Goal: Task Accomplishment & Management: Manage account settings

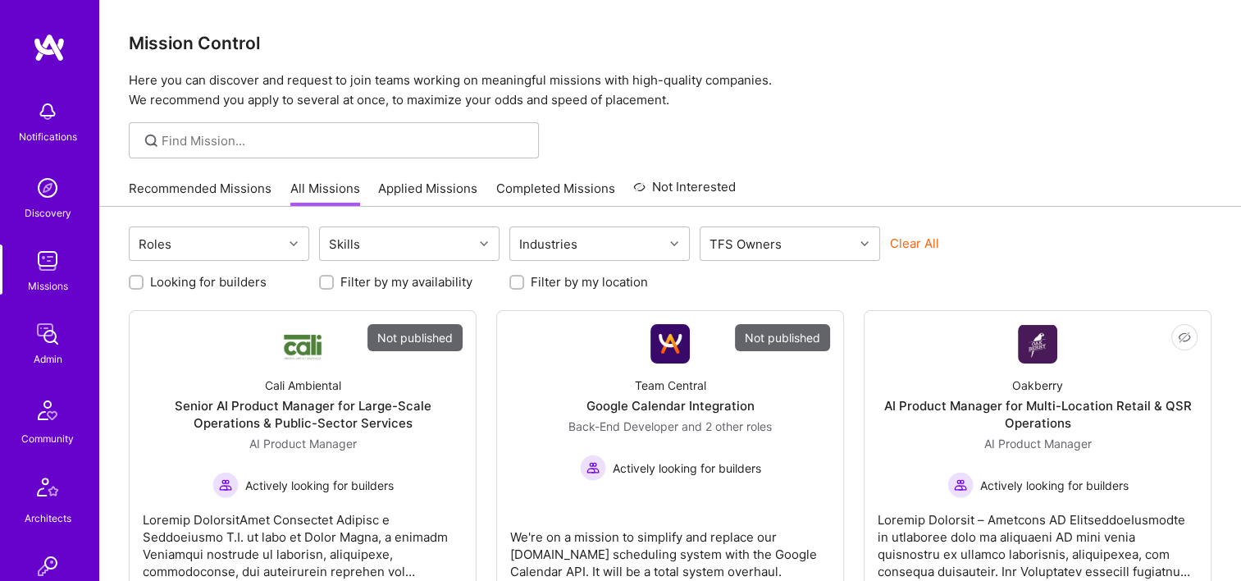
click at [59, 317] on div "Notifications Discovery Missions Admin Community Architects Invite Tokens A.Gui…" at bounding box center [49, 525] width 98 height 867
click at [10, 370] on div "Notifications Discovery Missions Admin Community Architects Invite Tokens A.Gui…" at bounding box center [49, 525] width 98 height 867
click at [32, 345] on img at bounding box center [47, 334] width 33 height 33
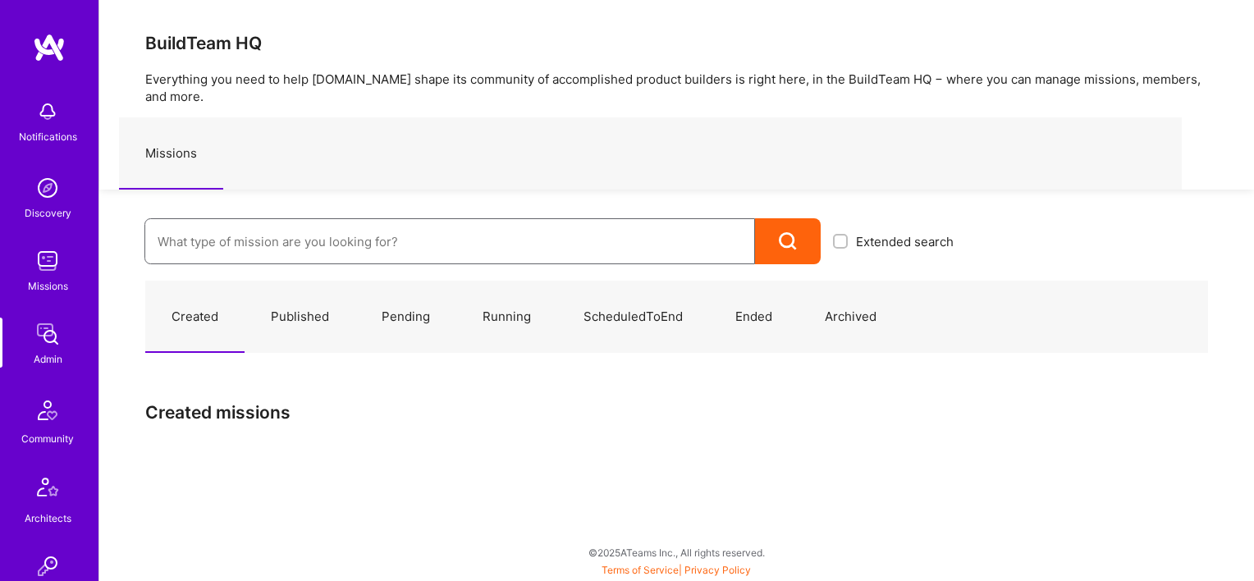
click at [224, 222] on input at bounding box center [450, 242] width 584 height 42
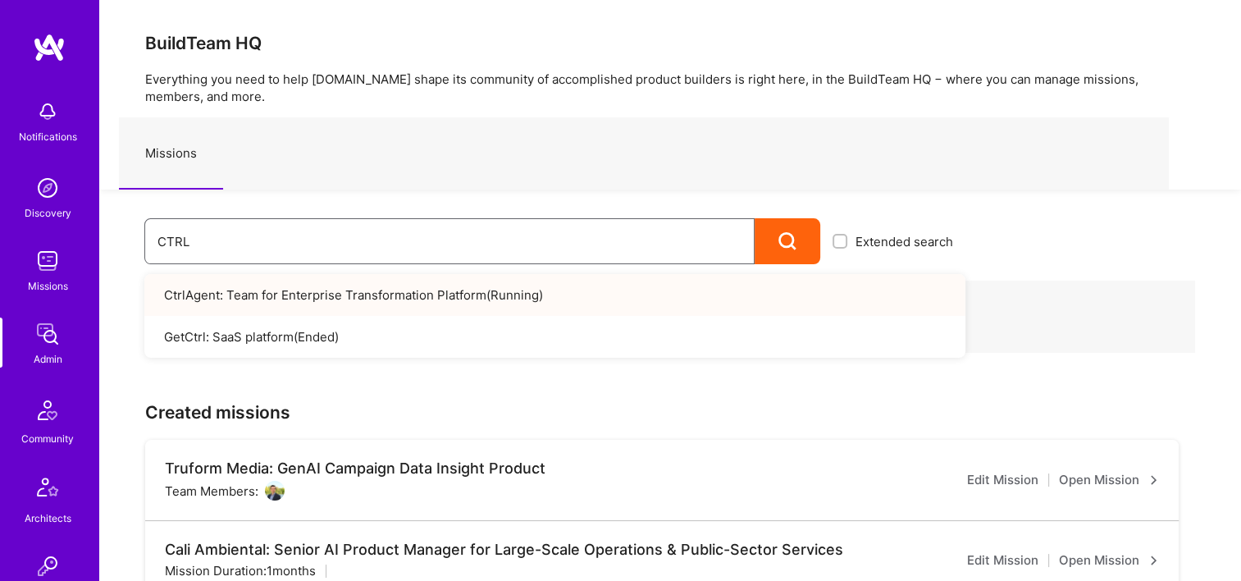
type input "CTRL"
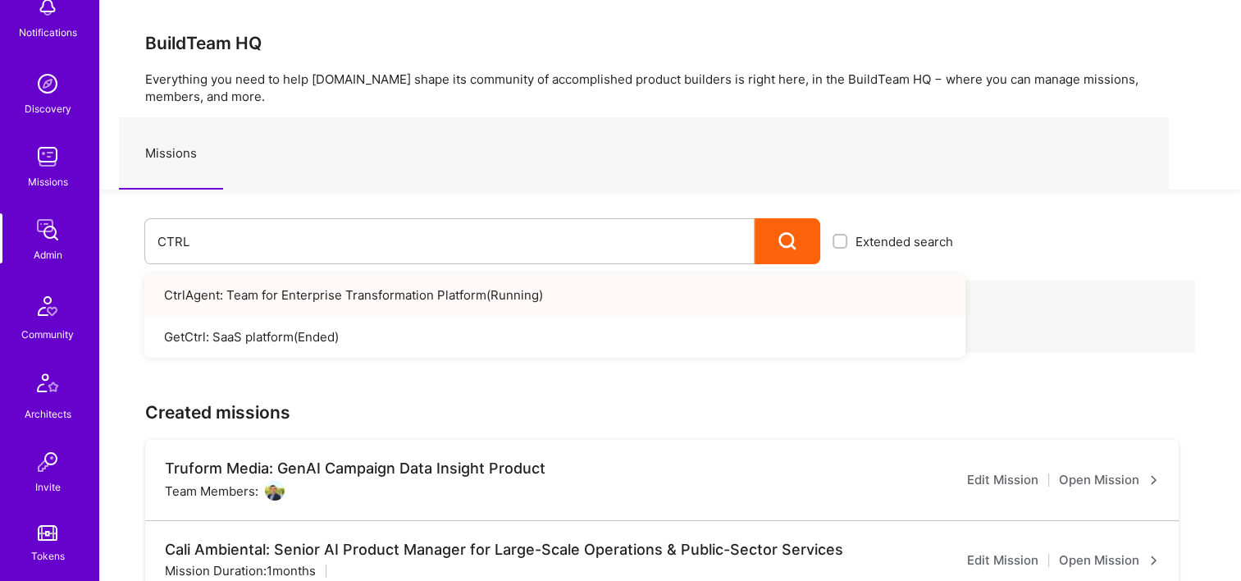
scroll to position [574, 0]
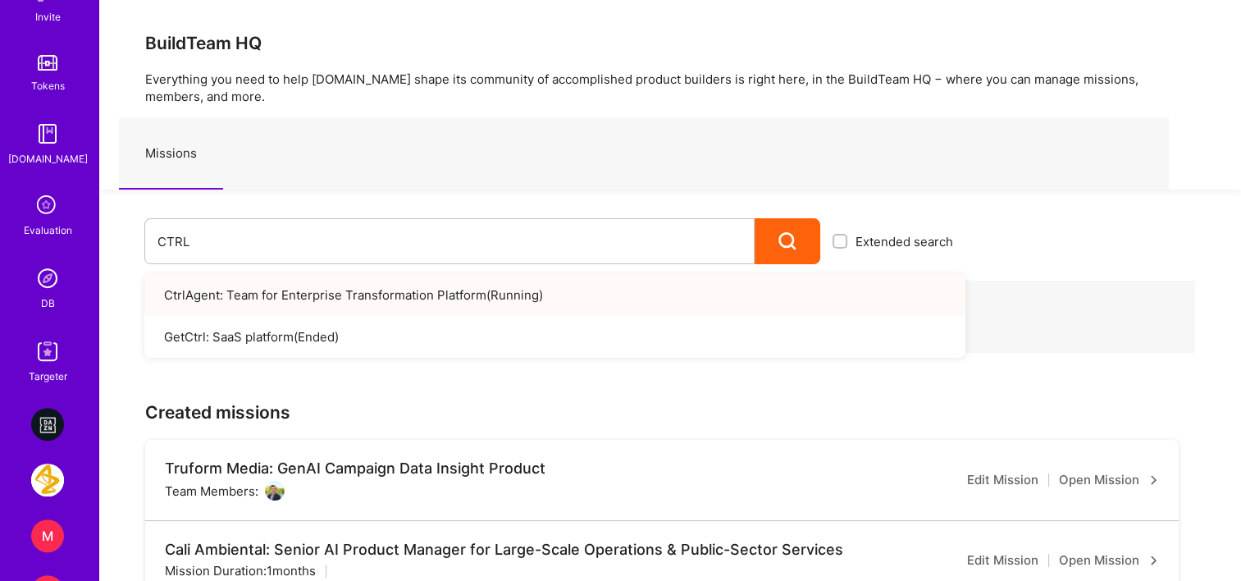
click at [39, 279] on img at bounding box center [47, 278] width 33 height 33
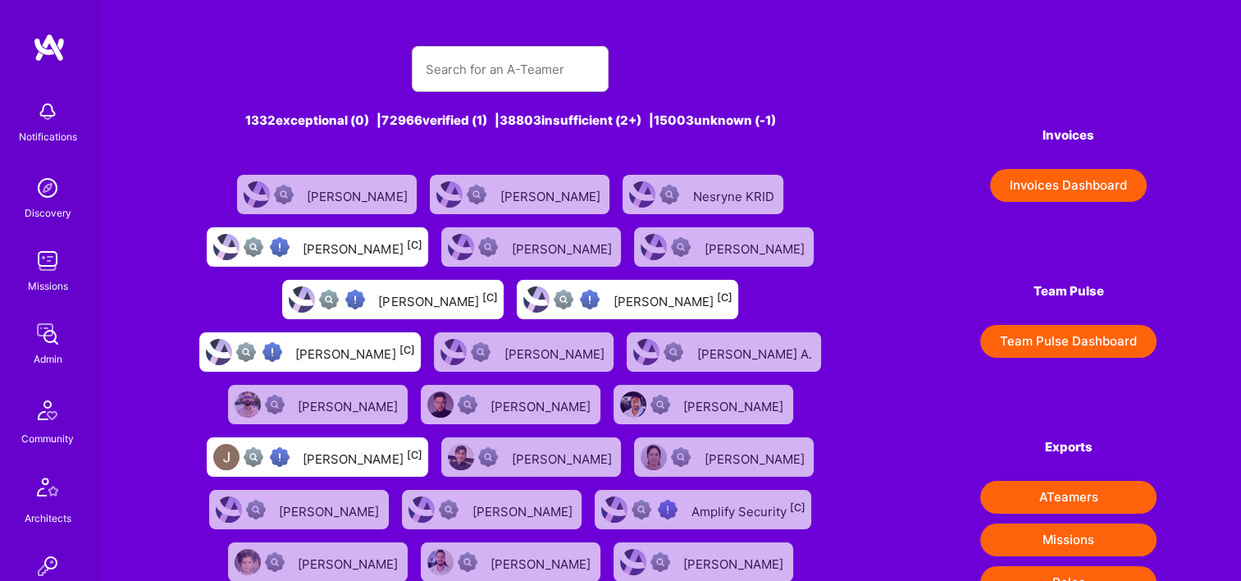
scroll to position [257, 0]
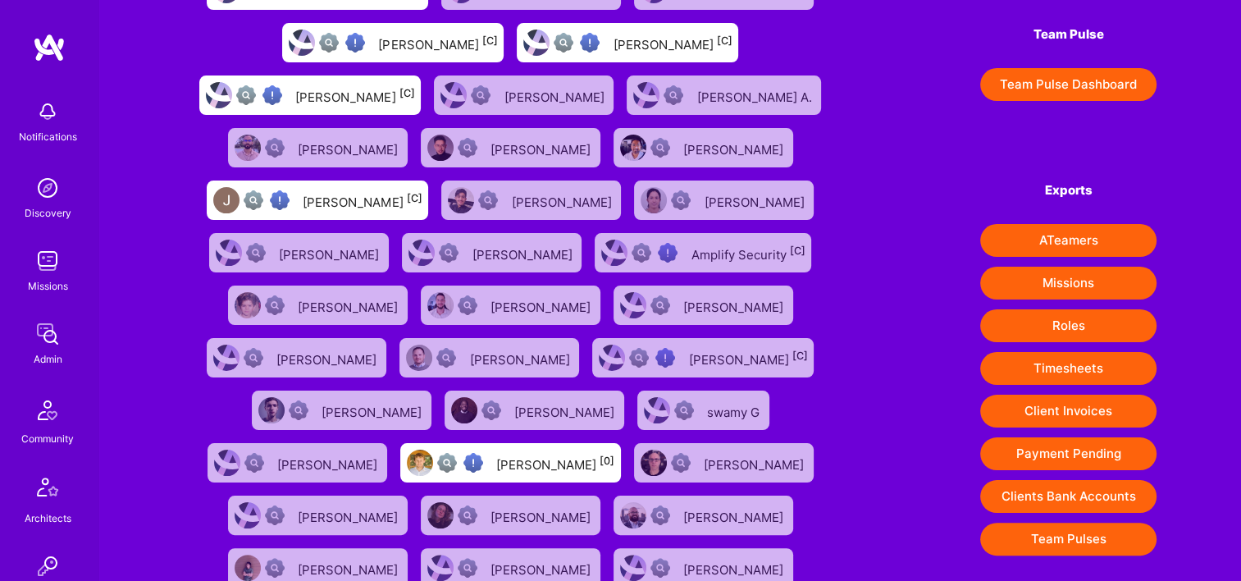
click at [1086, 373] on button "Timesheets" at bounding box center [1068, 368] width 176 height 33
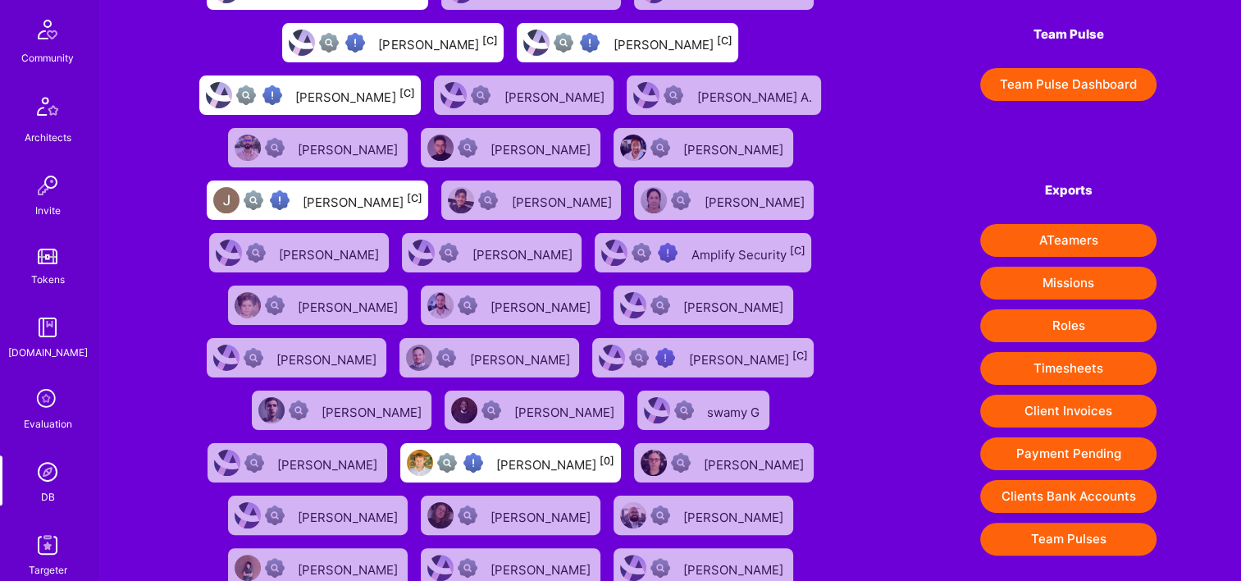
scroll to position [492, 0]
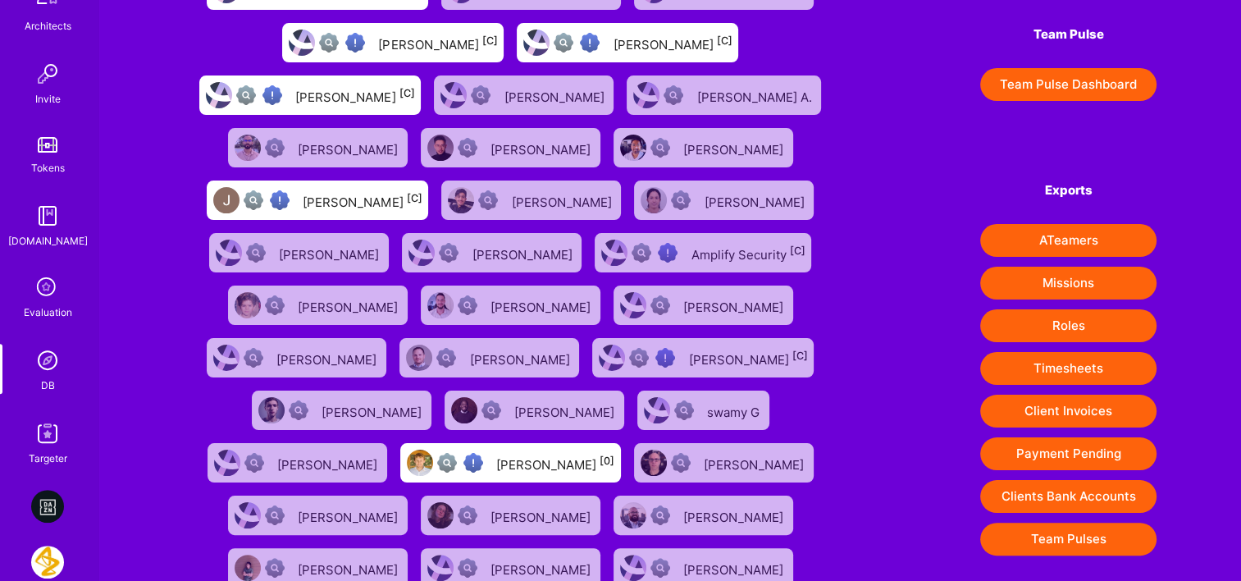
click at [48, 372] on img at bounding box center [47, 360] width 33 height 33
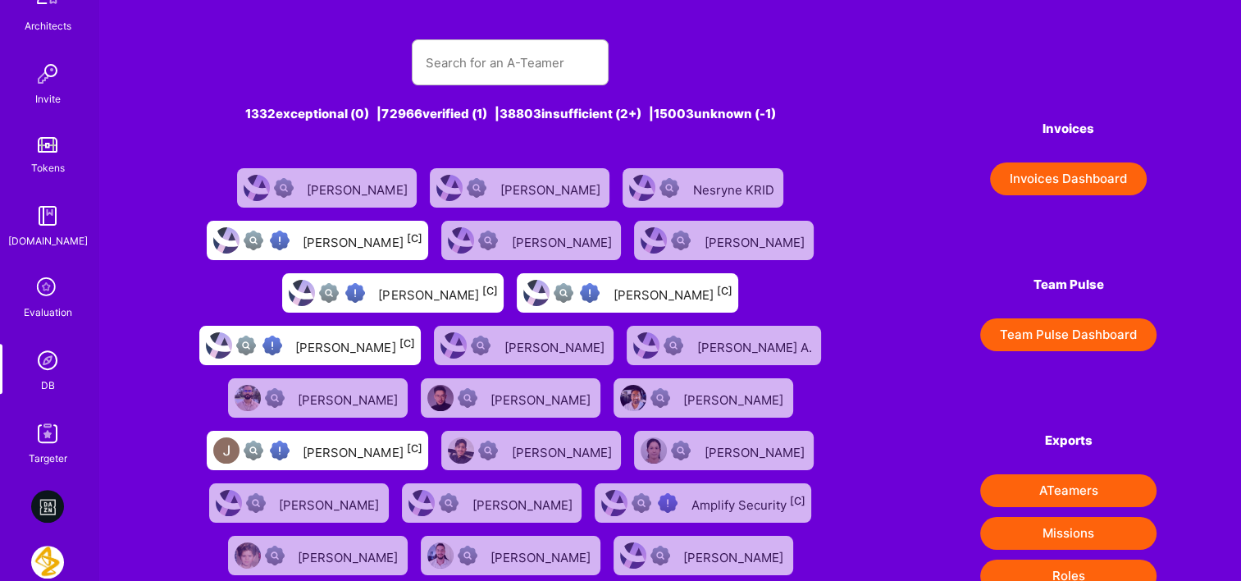
scroll to position [0, 0]
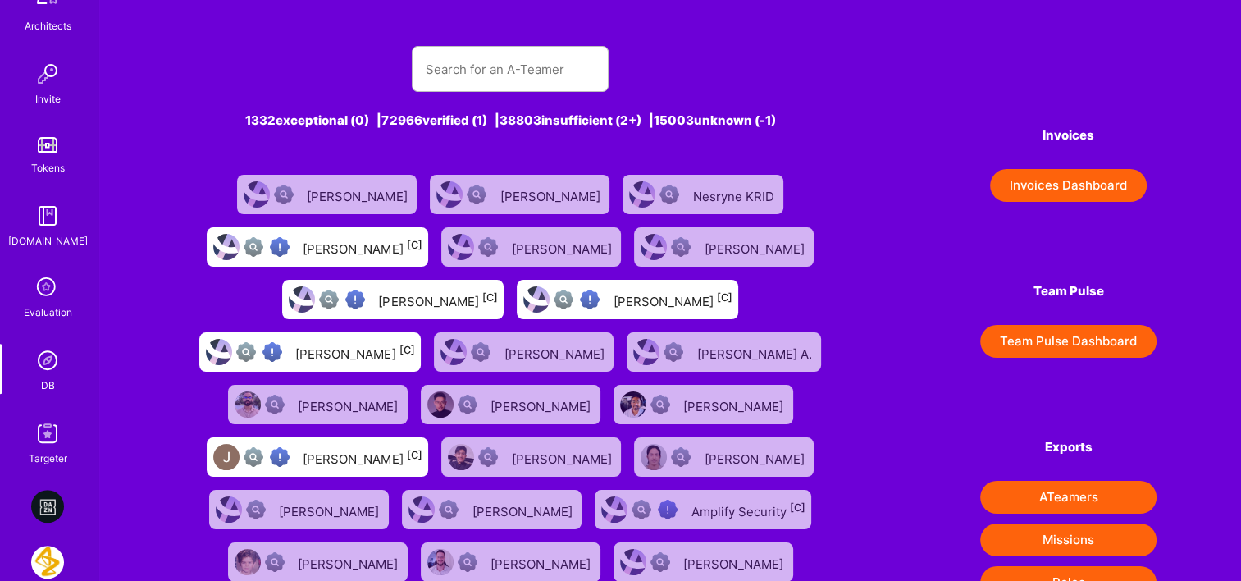
click at [1048, 182] on button "Invoices Dashboard" at bounding box center [1068, 185] width 157 height 33
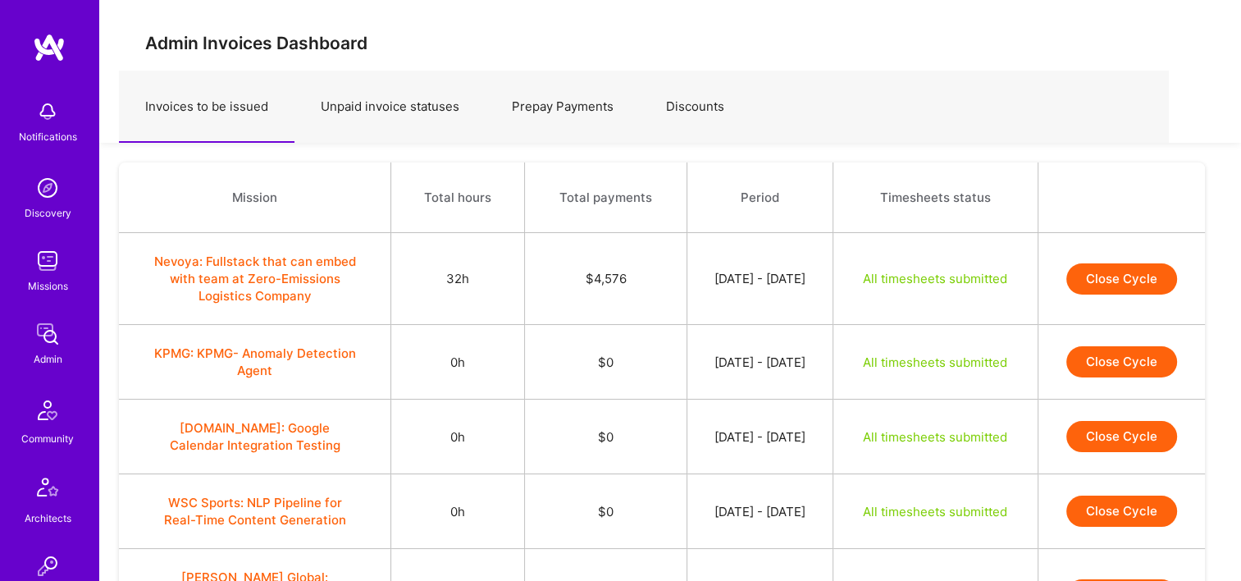
click at [1130, 265] on button "Close Cycle" at bounding box center [1122, 278] width 111 height 31
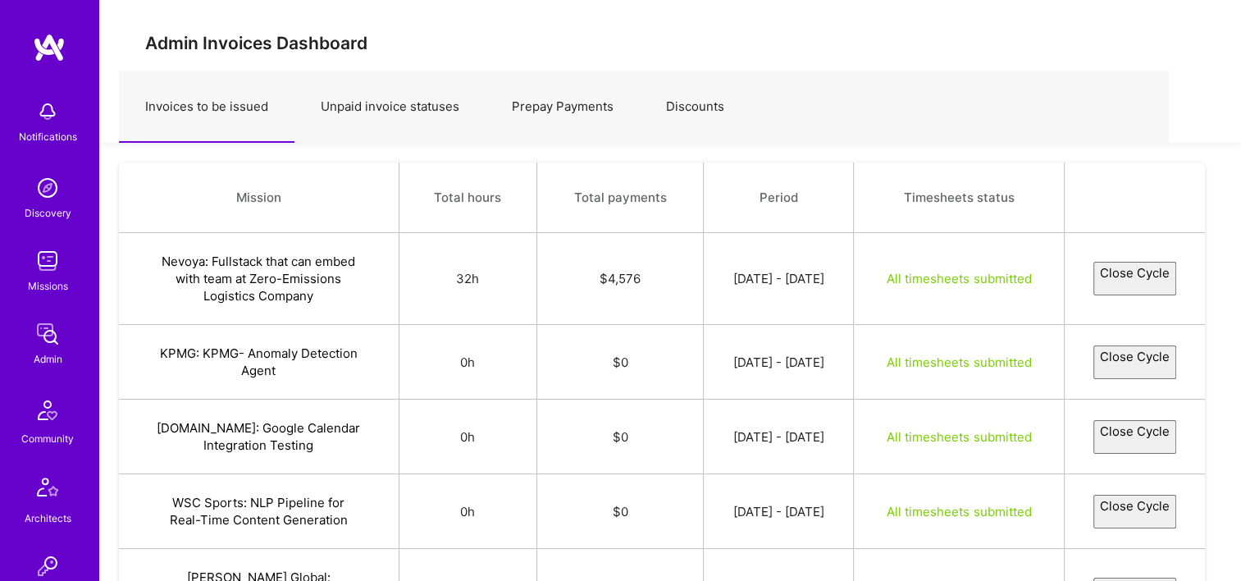
select select "68add68c969b6628cd2f005e"
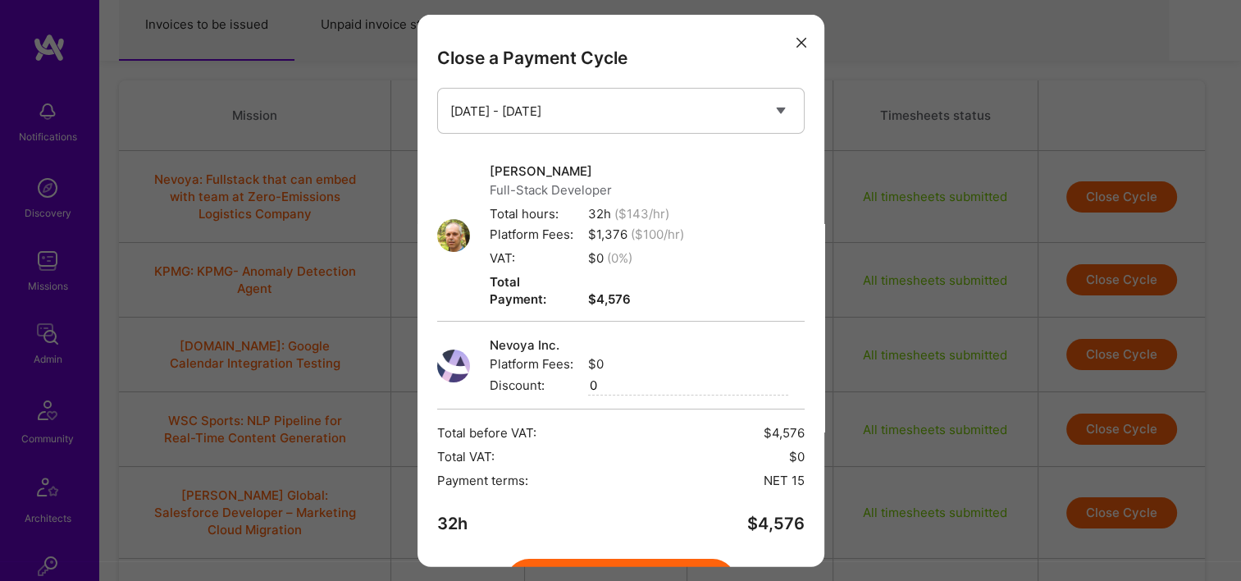
click at [794, 43] on button "modal" at bounding box center [802, 41] width 20 height 27
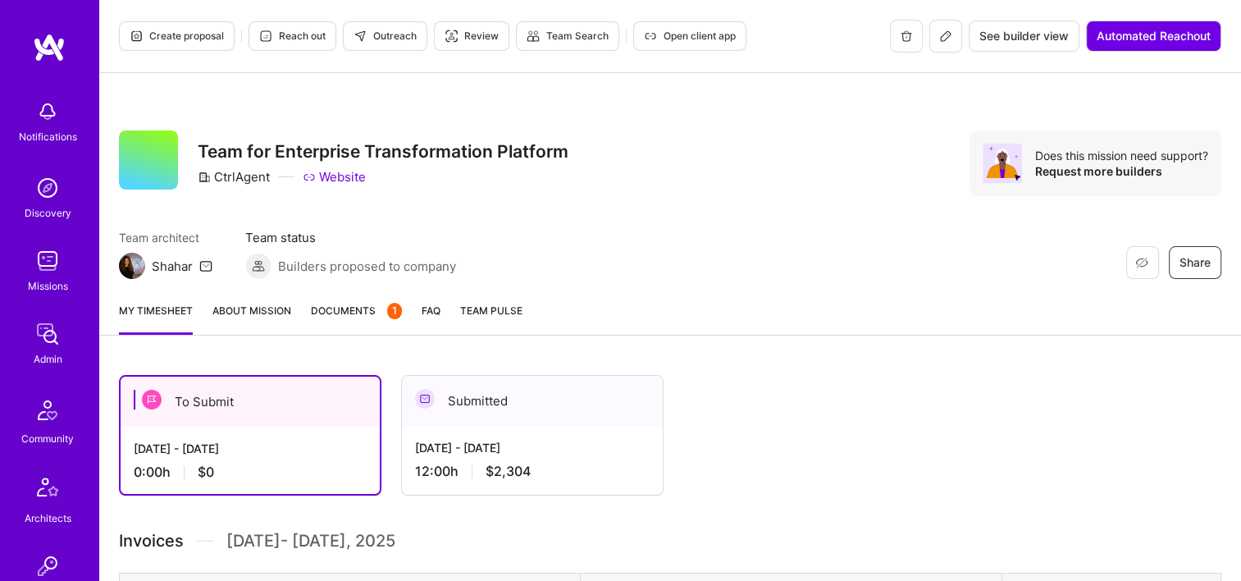
click at [575, 409] on div "Submitted" at bounding box center [532, 401] width 261 height 50
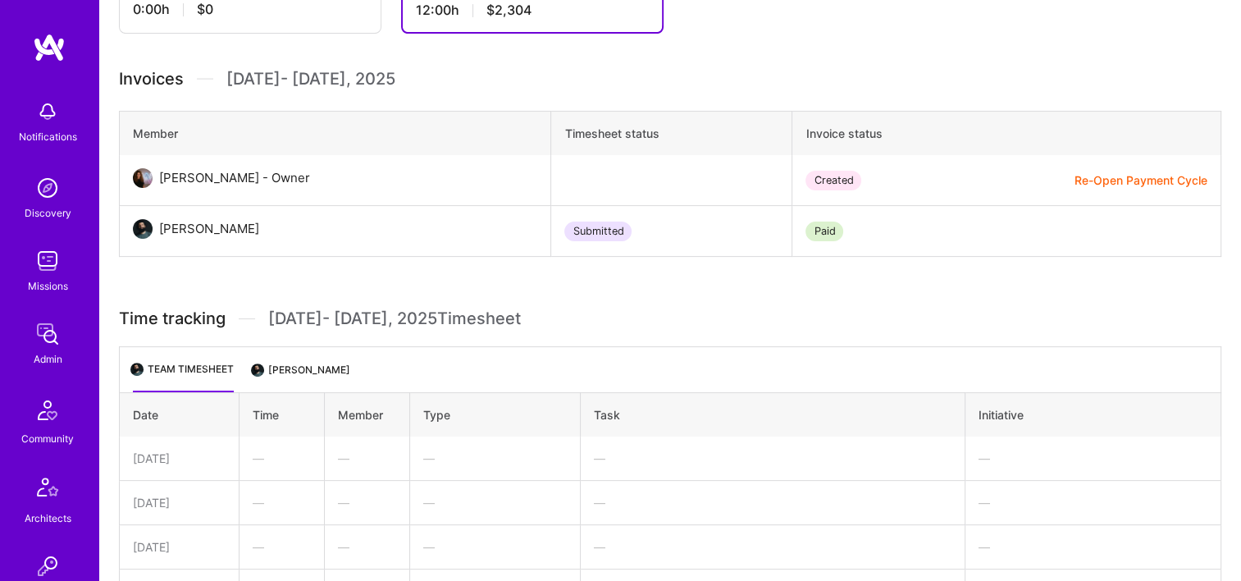
scroll to position [492, 0]
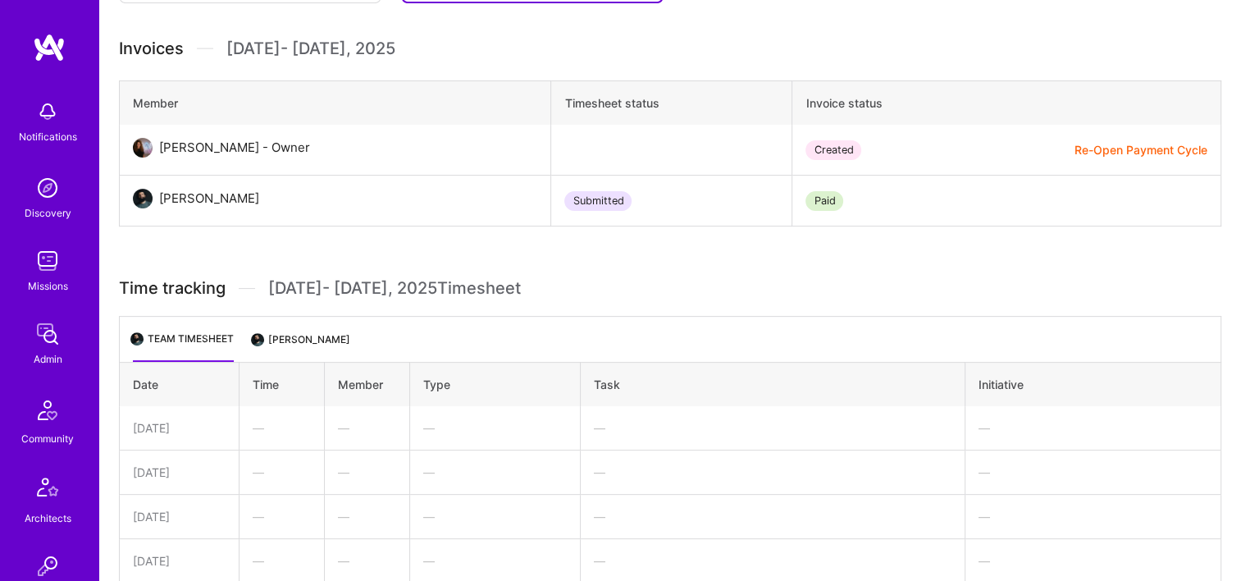
click at [1135, 147] on button "Re-Open Payment Cycle" at bounding box center [1141, 149] width 133 height 17
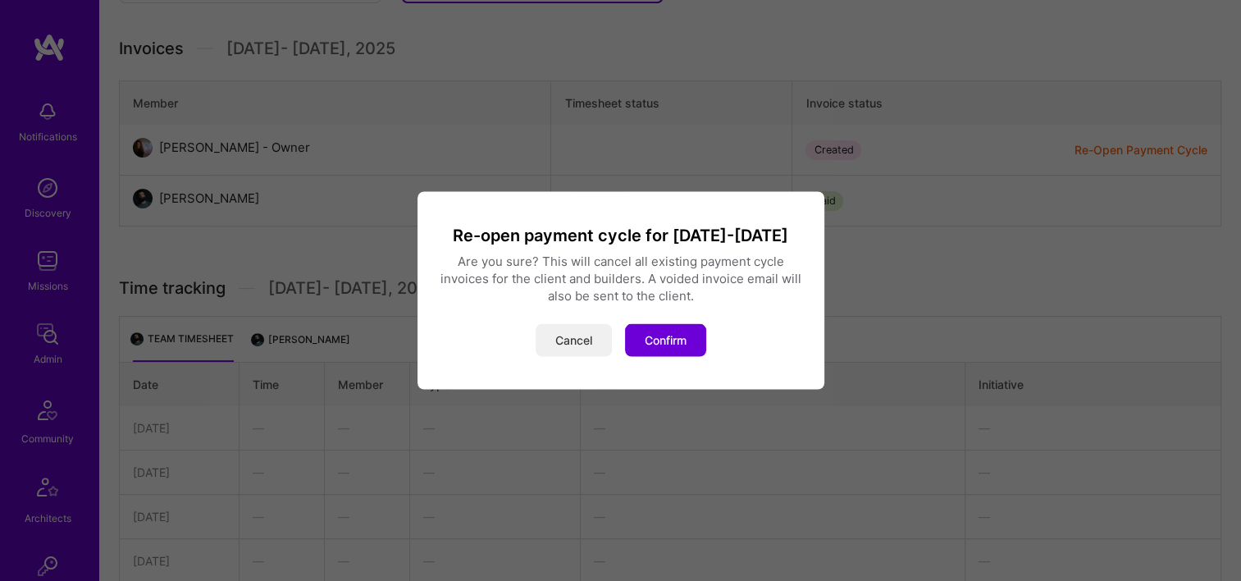
click at [583, 341] on button "Cancel" at bounding box center [574, 340] width 76 height 33
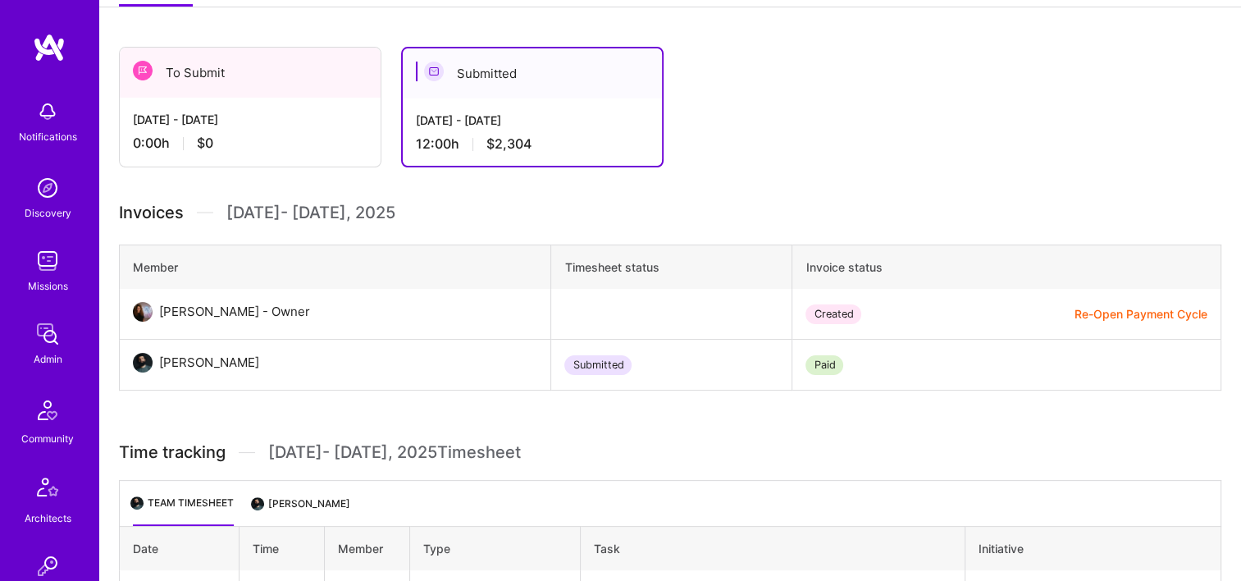
scroll to position [82, 0]
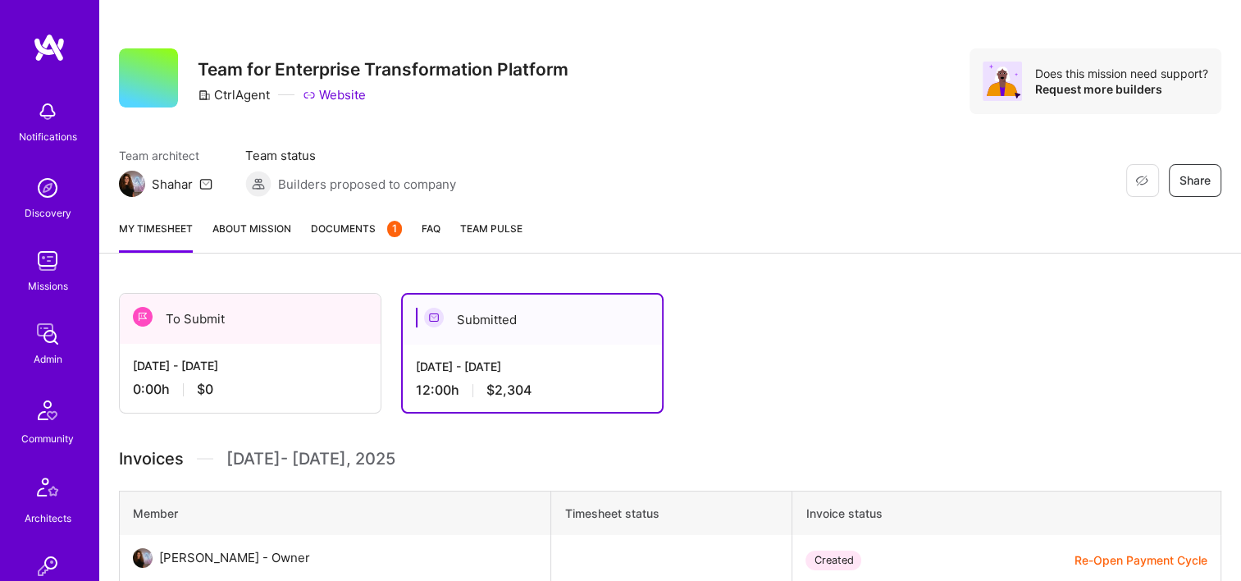
click at [368, 238] on link "Documents 1" at bounding box center [356, 236] width 91 height 33
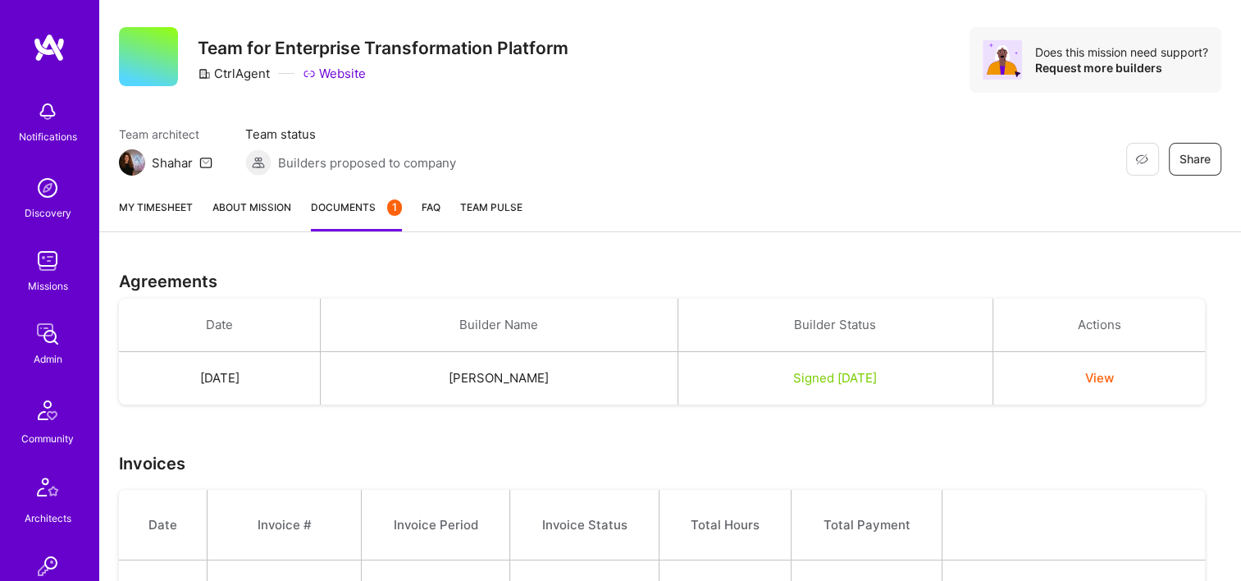
scroll to position [195, 0]
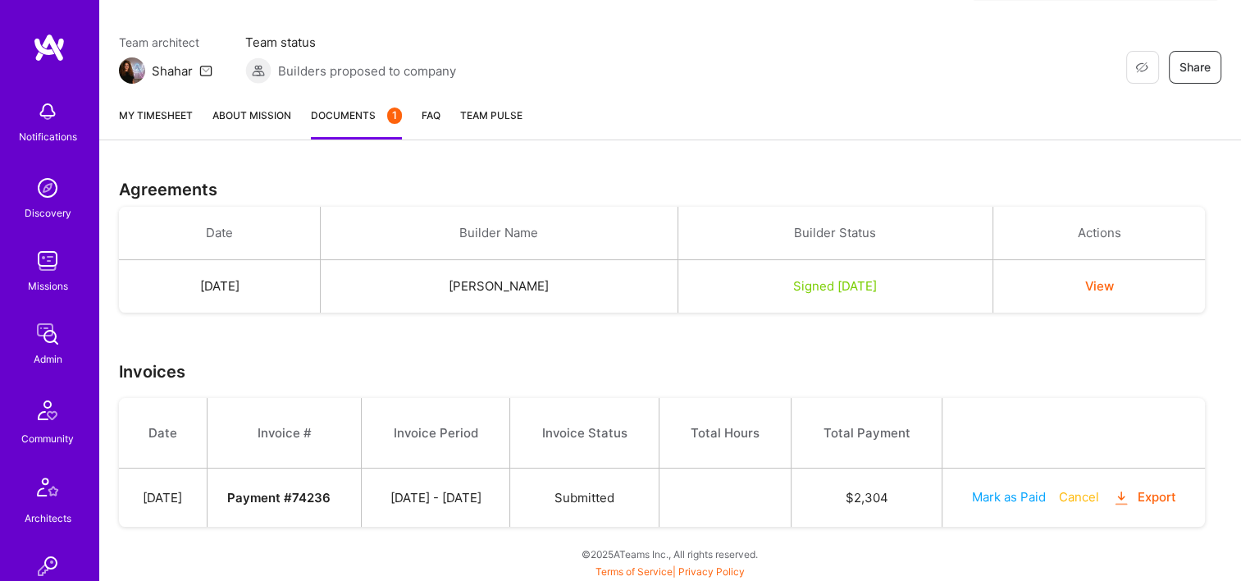
click at [1085, 500] on button "Cancel" at bounding box center [1079, 496] width 40 height 17
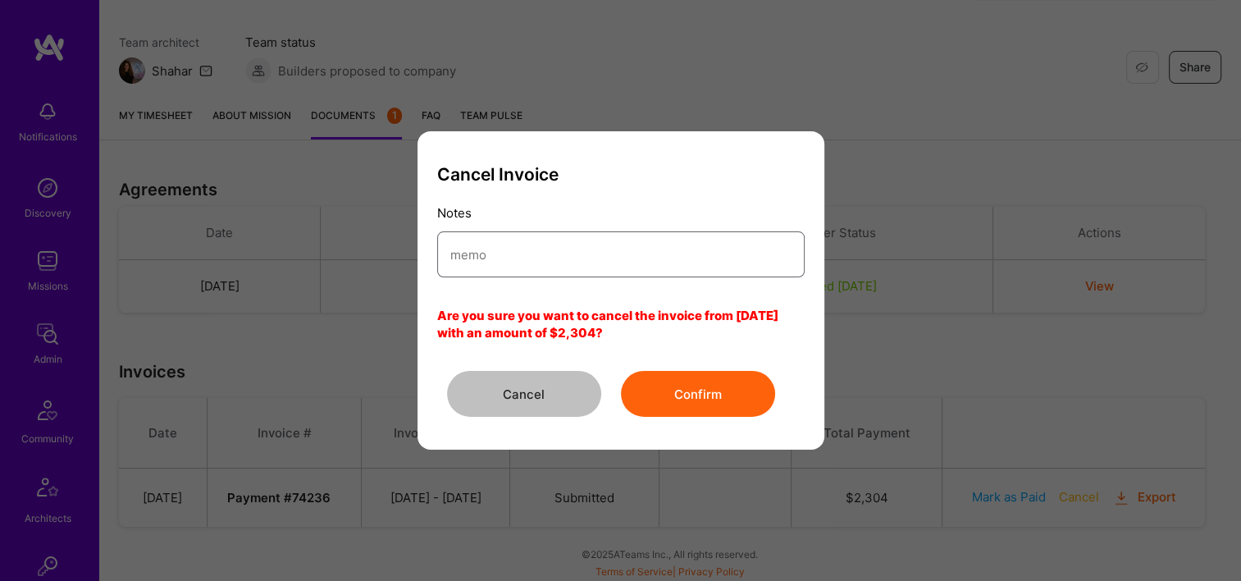
click at [677, 256] on input "modal" at bounding box center [620, 255] width 341 height 42
type input "Kobi Approved Discount"
click at [722, 400] on button "Confirm" at bounding box center [698, 394] width 154 height 46
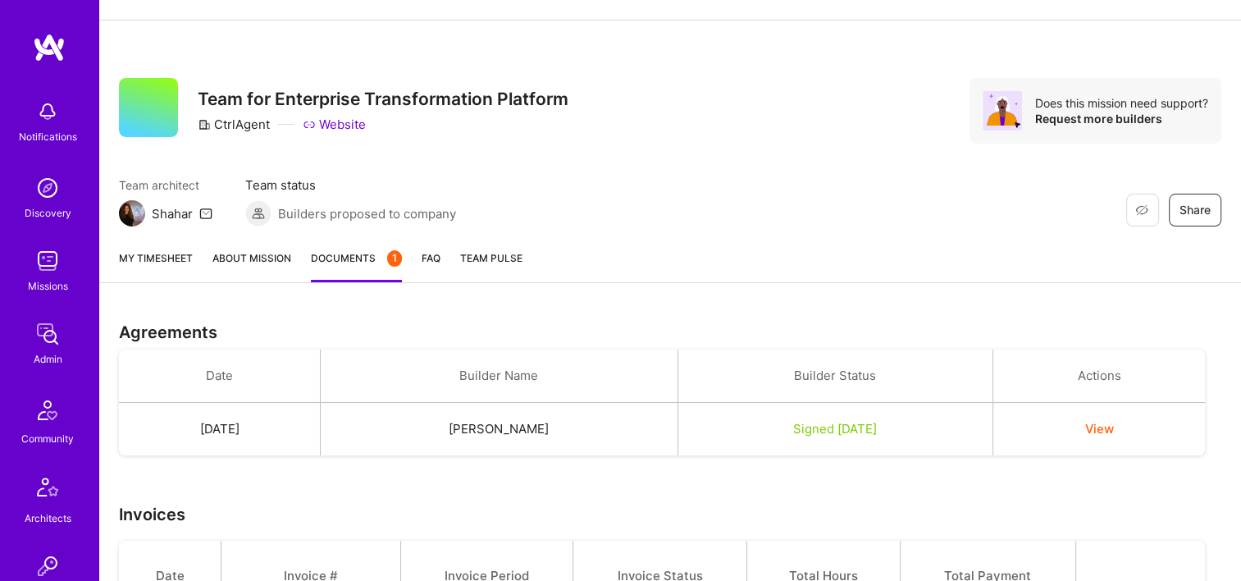
scroll to position [82, 0]
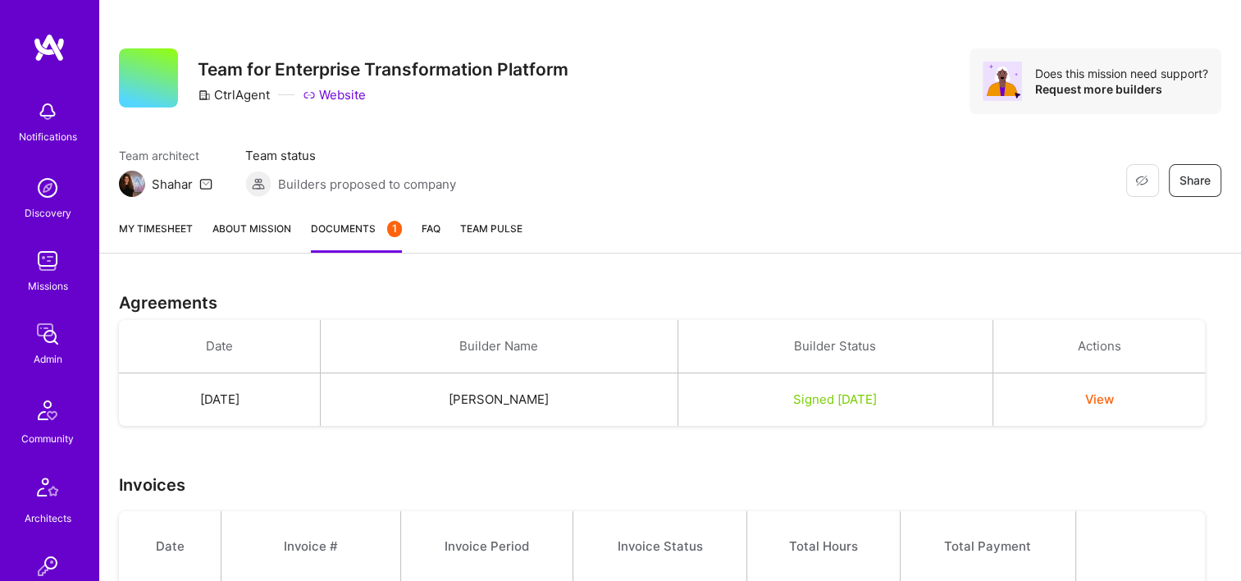
click at [174, 236] on link "My timesheet" at bounding box center [156, 236] width 74 height 33
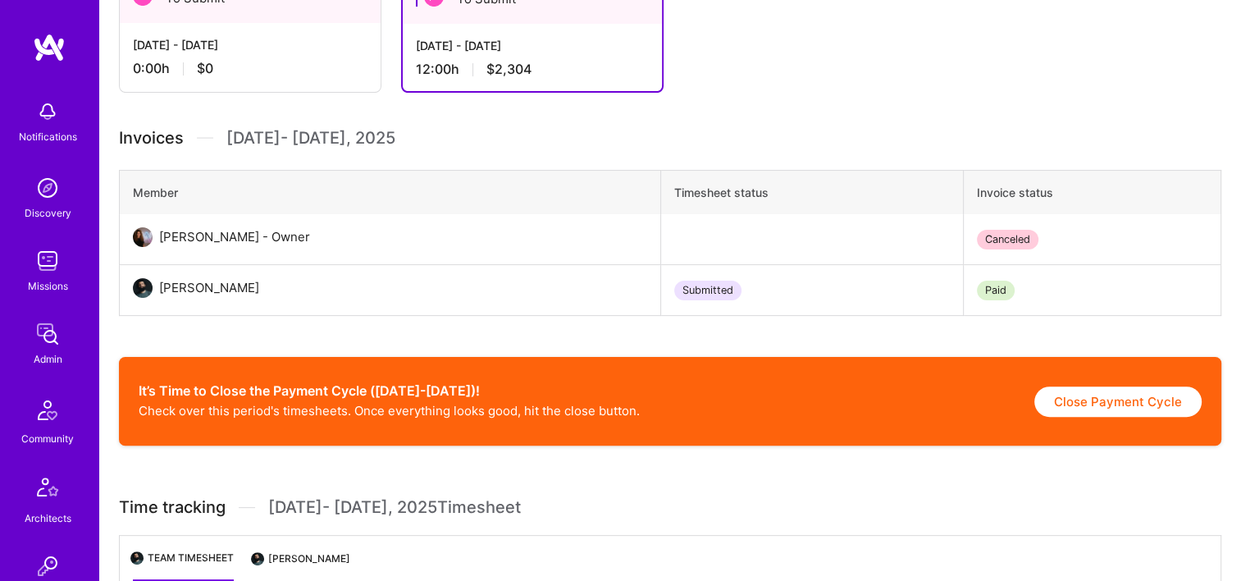
scroll to position [410, 0]
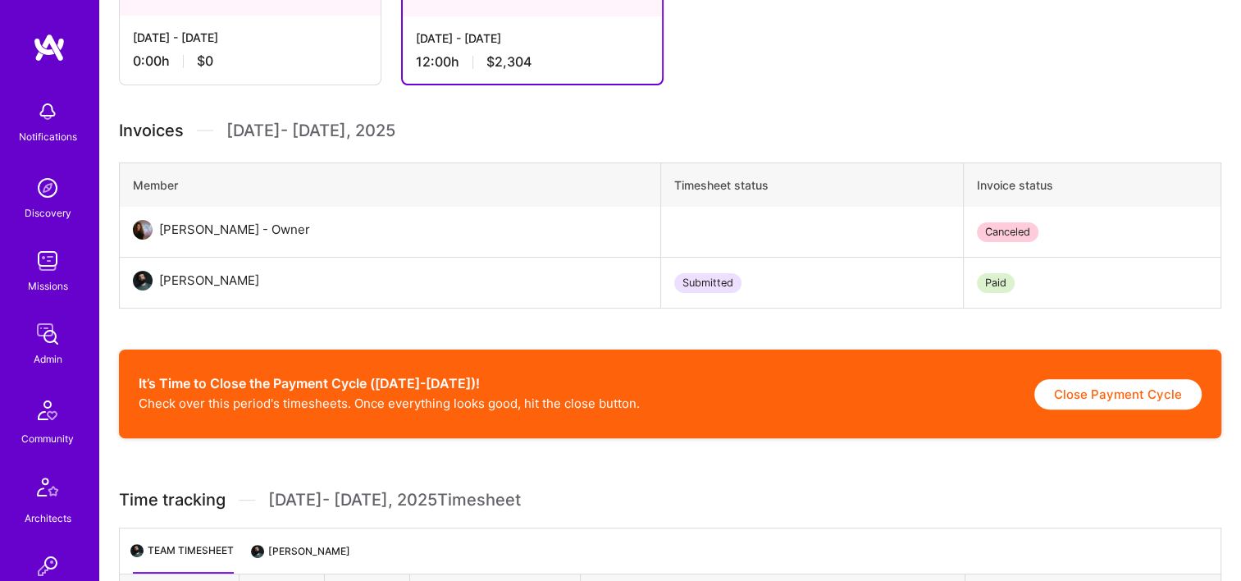
click at [1127, 401] on button "Close Payment Cycle" at bounding box center [1118, 394] width 167 height 30
select select "6842f4cc66b7831403563797"
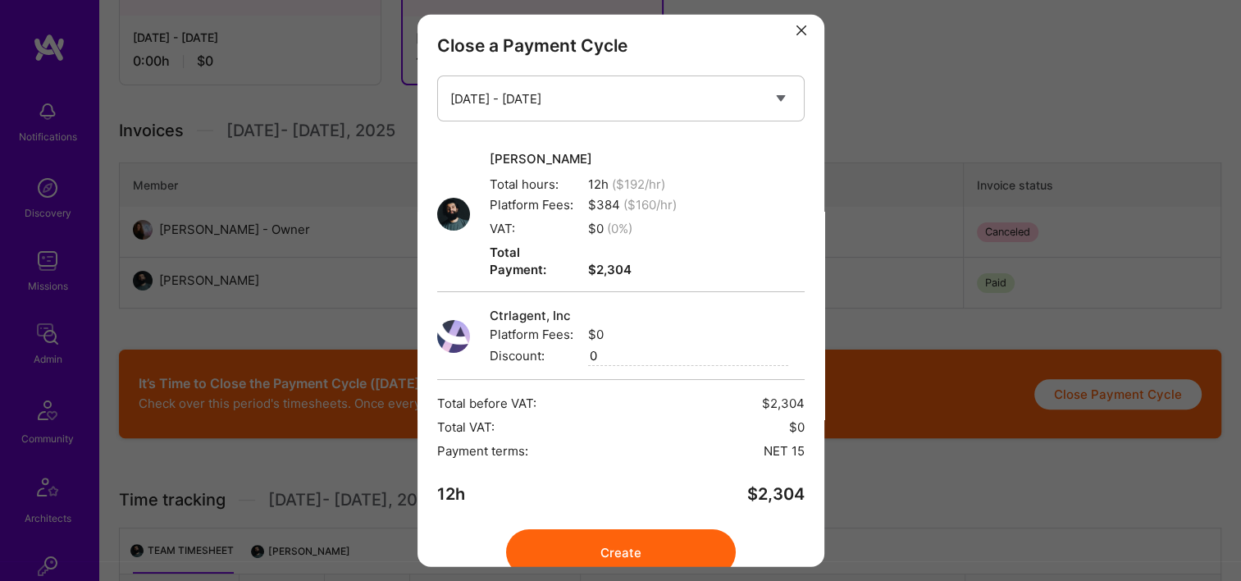
scroll to position [0, 0]
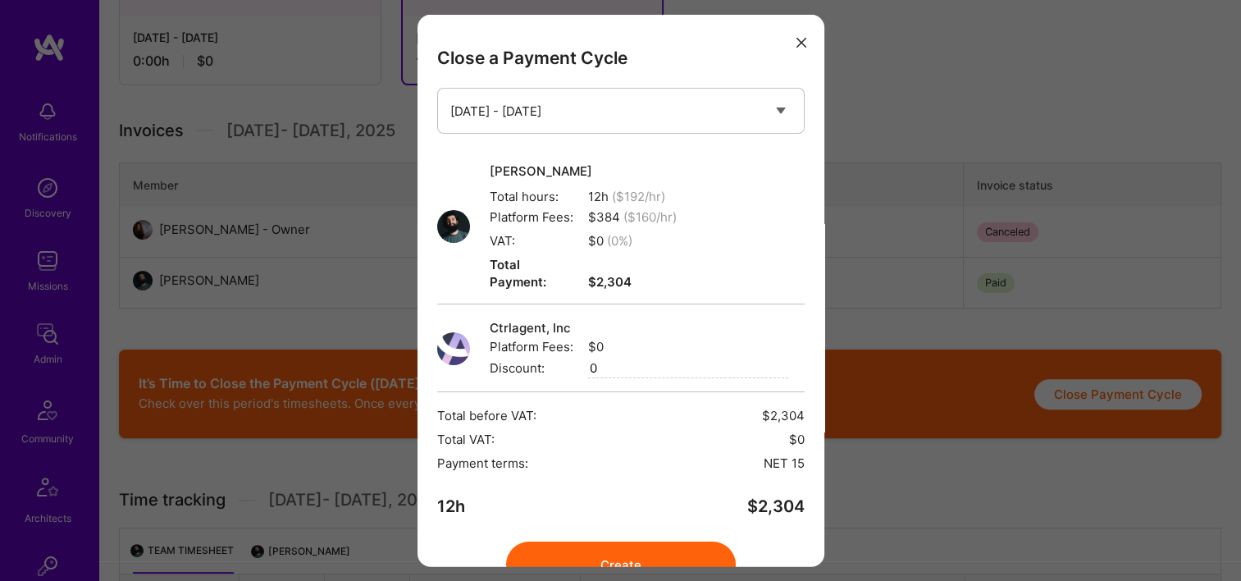
click at [793, 48] on button "modal" at bounding box center [802, 41] width 20 height 27
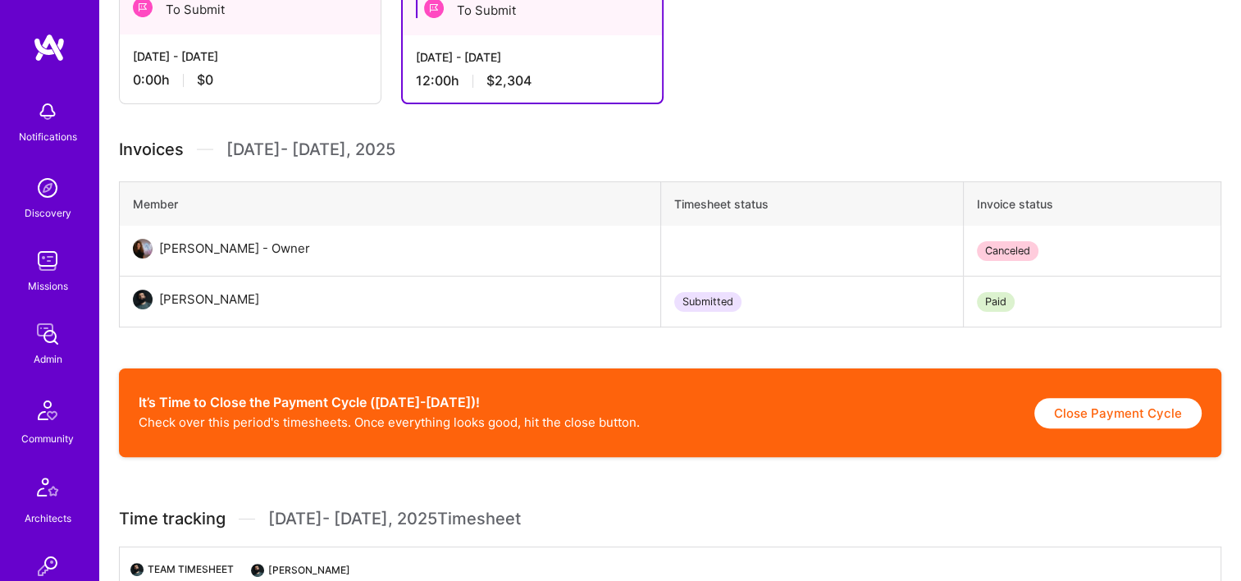
scroll to position [574, 0]
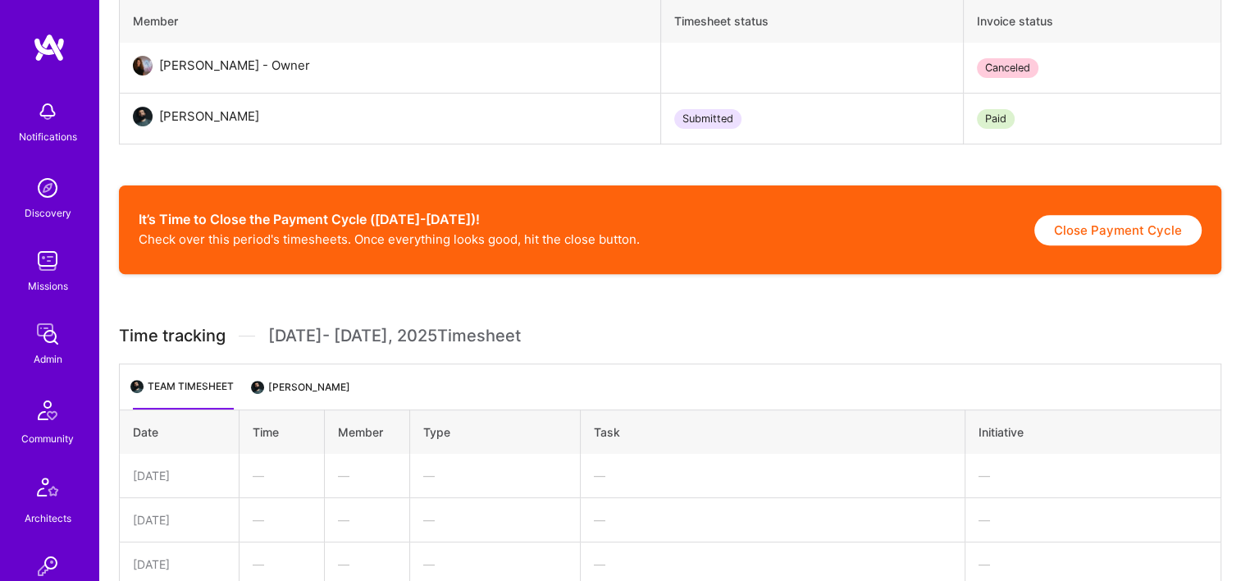
click at [1096, 235] on button "Close Payment Cycle" at bounding box center [1118, 230] width 167 height 30
select select "6842f4cc66b7831403563797"
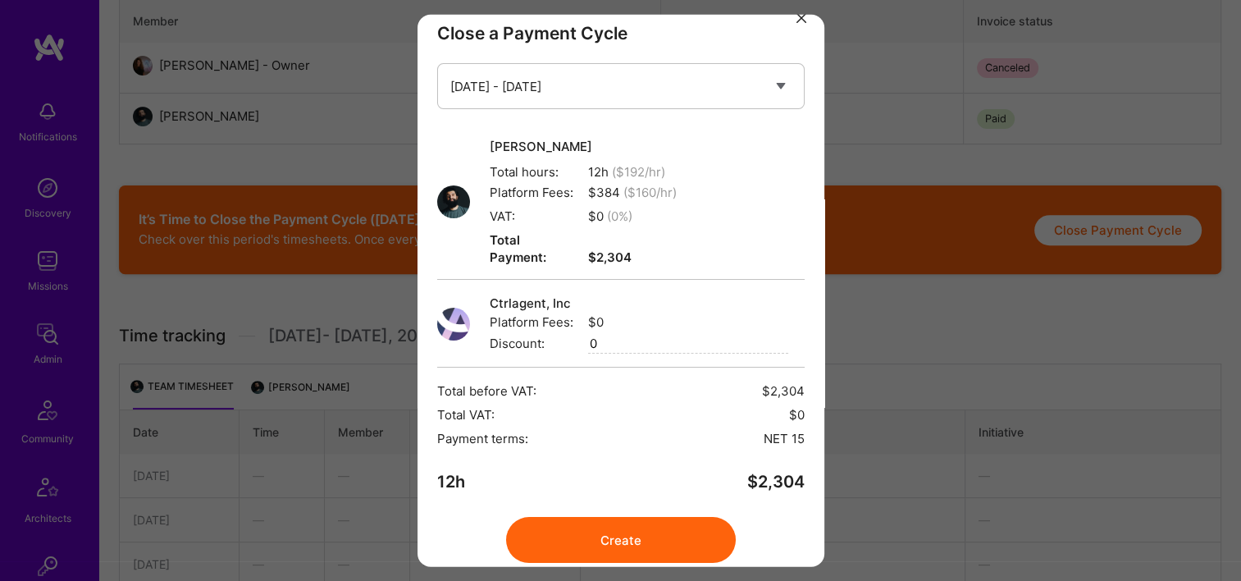
scroll to position [36, 0]
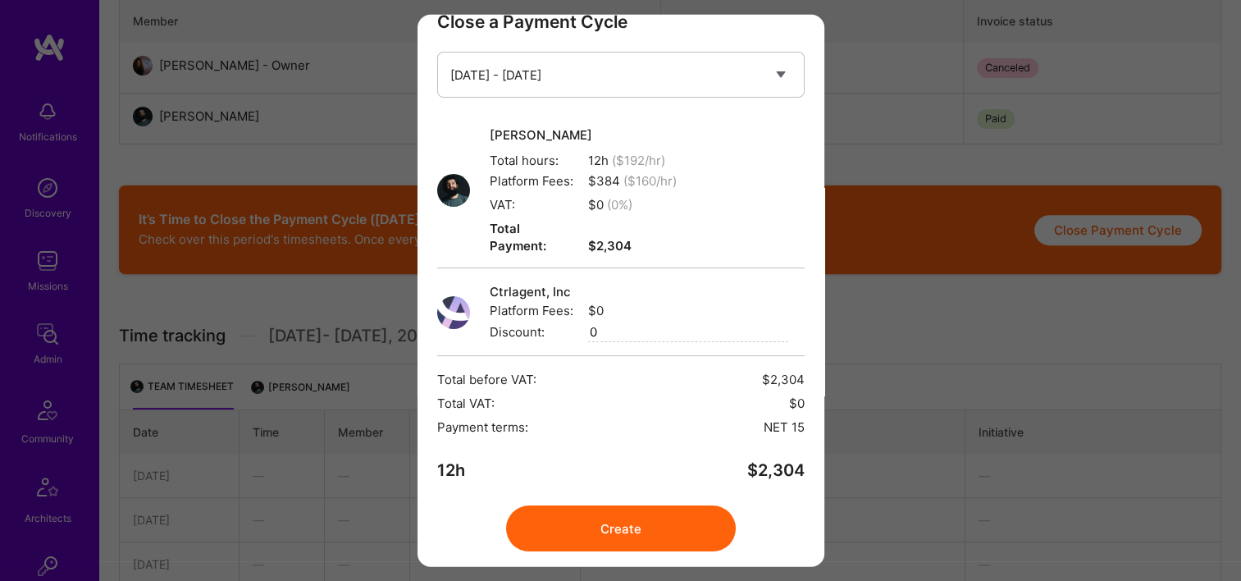
click at [637, 322] on input "0" at bounding box center [688, 332] width 200 height 20
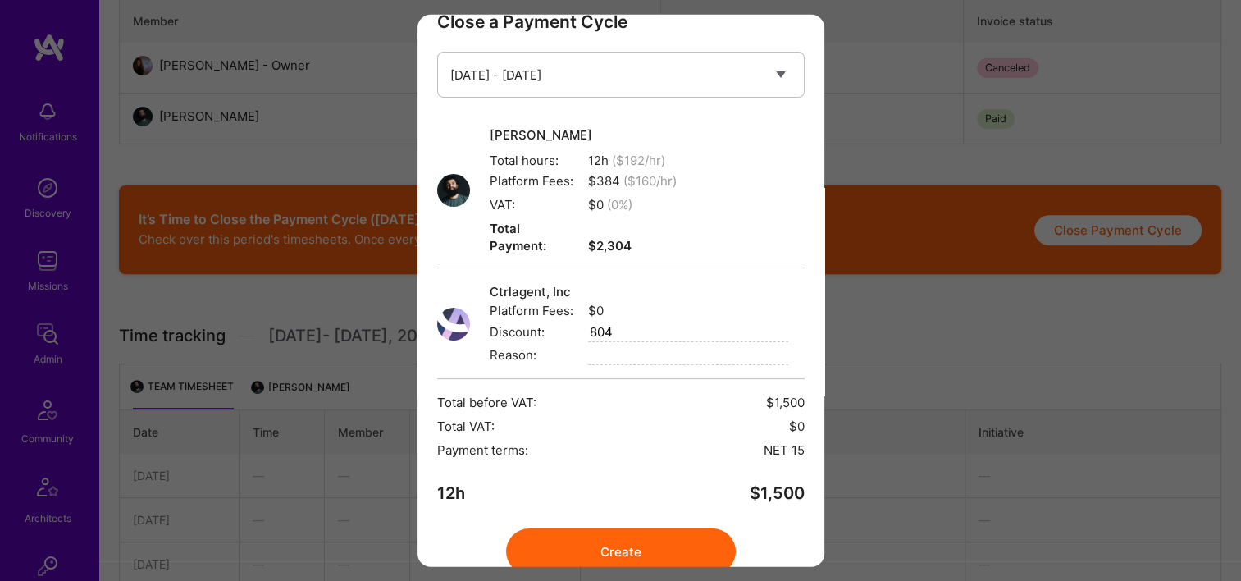
type input "804"
click at [610, 345] on input "modal" at bounding box center [688, 355] width 200 height 20
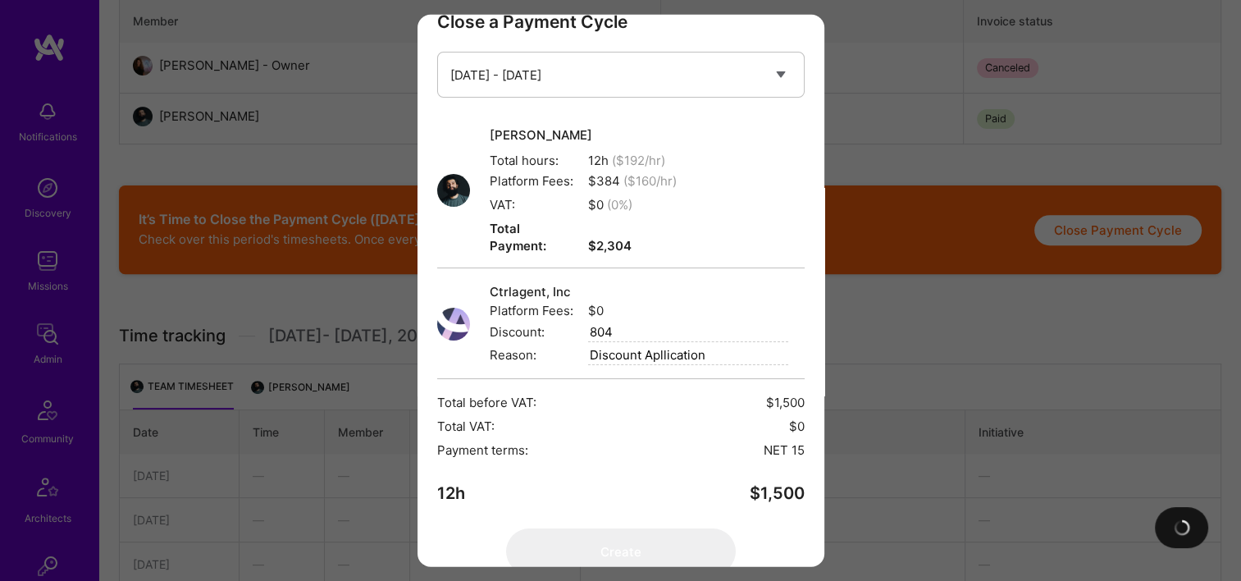
type input "Discount Apllication"
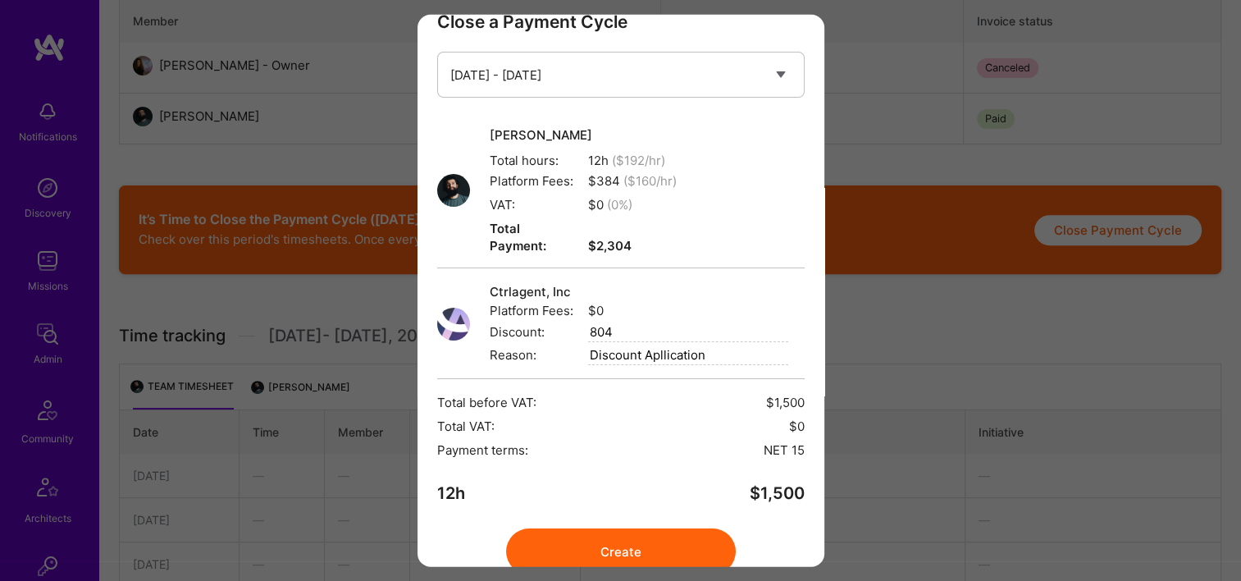
drag, startPoint x: 715, startPoint y: 323, endPoint x: 586, endPoint y: 322, distance: 128.8
click at [586, 322] on span "Discount: 804" at bounding box center [639, 332] width 299 height 20
click at [732, 345] on input "Discount Apllication" at bounding box center [688, 355] width 200 height 20
click at [578, 345] on span "Reason: Discount Apllication" at bounding box center [639, 355] width 299 height 20
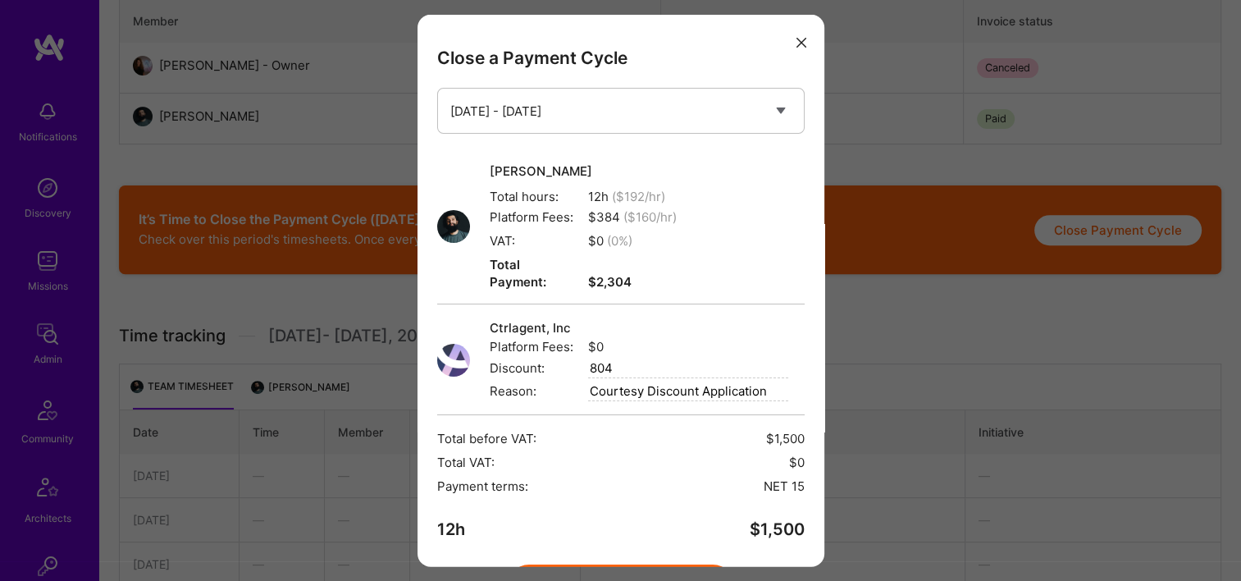
type input "Courtesy Discount Application"
drag, startPoint x: 785, startPoint y: 48, endPoint x: 527, endPoint y: 11, distance: 260.9
click at [792, 47] on button "modal" at bounding box center [802, 41] width 20 height 27
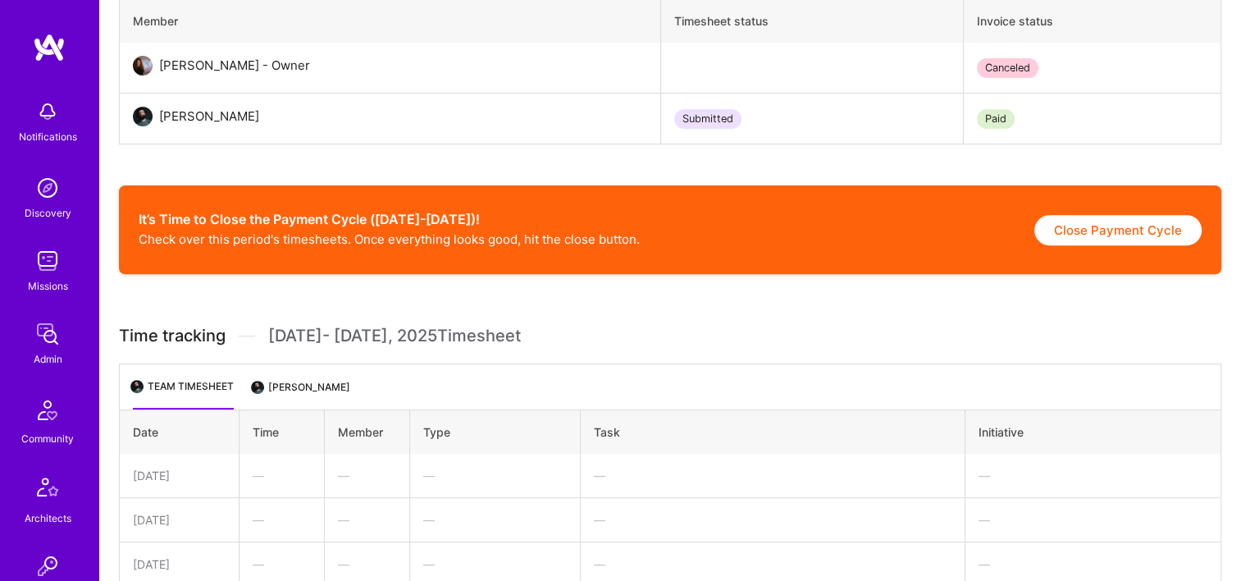
click at [1130, 233] on button "Close Payment Cycle" at bounding box center [1118, 230] width 167 height 30
select select "6842f4cc66b7831403563797"
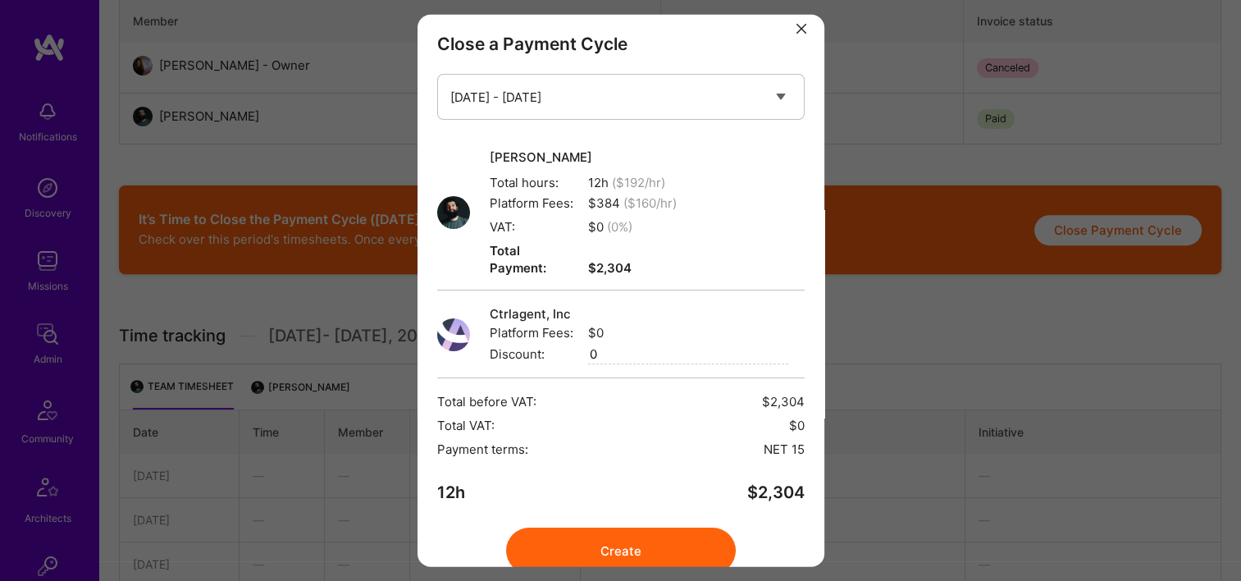
scroll to position [36, 0]
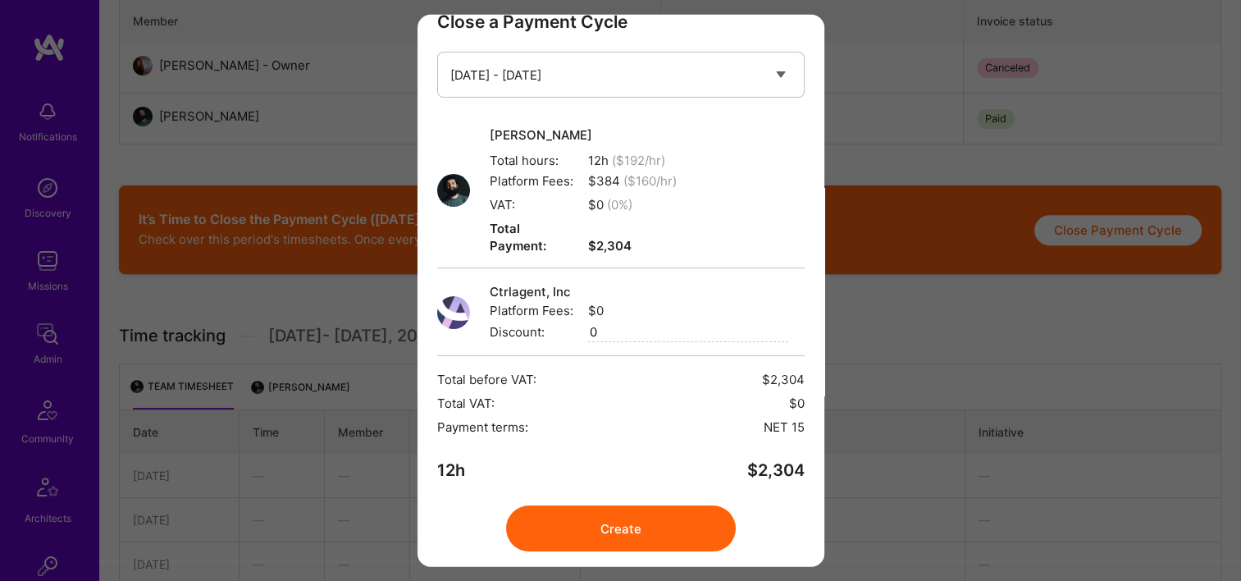
click at [636, 322] on input "0" at bounding box center [688, 332] width 200 height 20
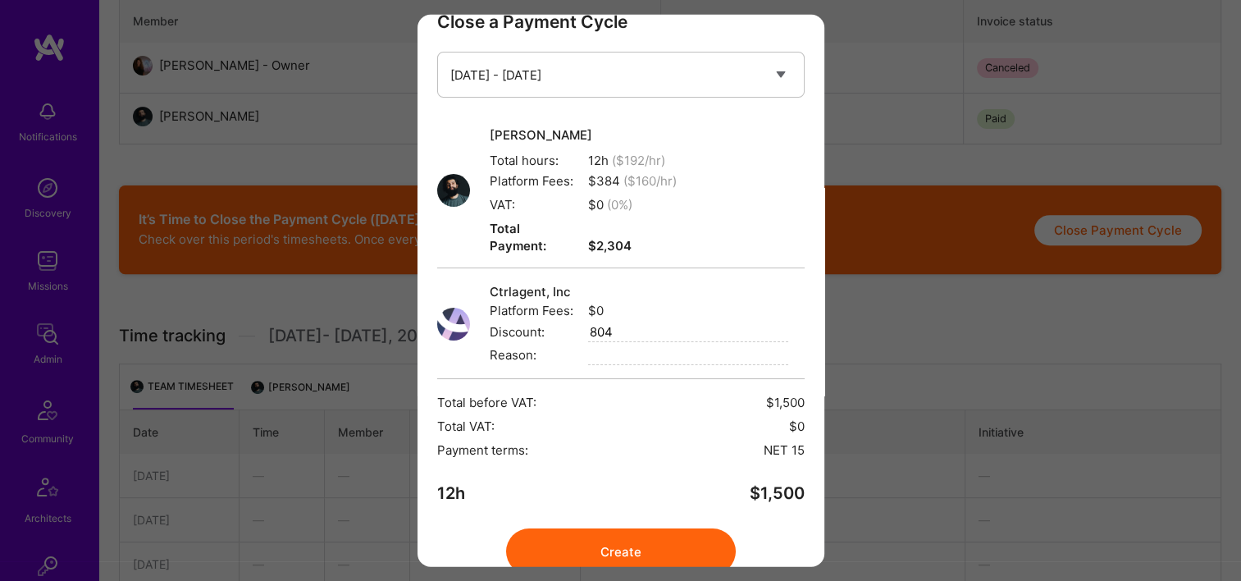
type input "804"
click at [627, 345] on input "modal" at bounding box center [688, 355] width 200 height 20
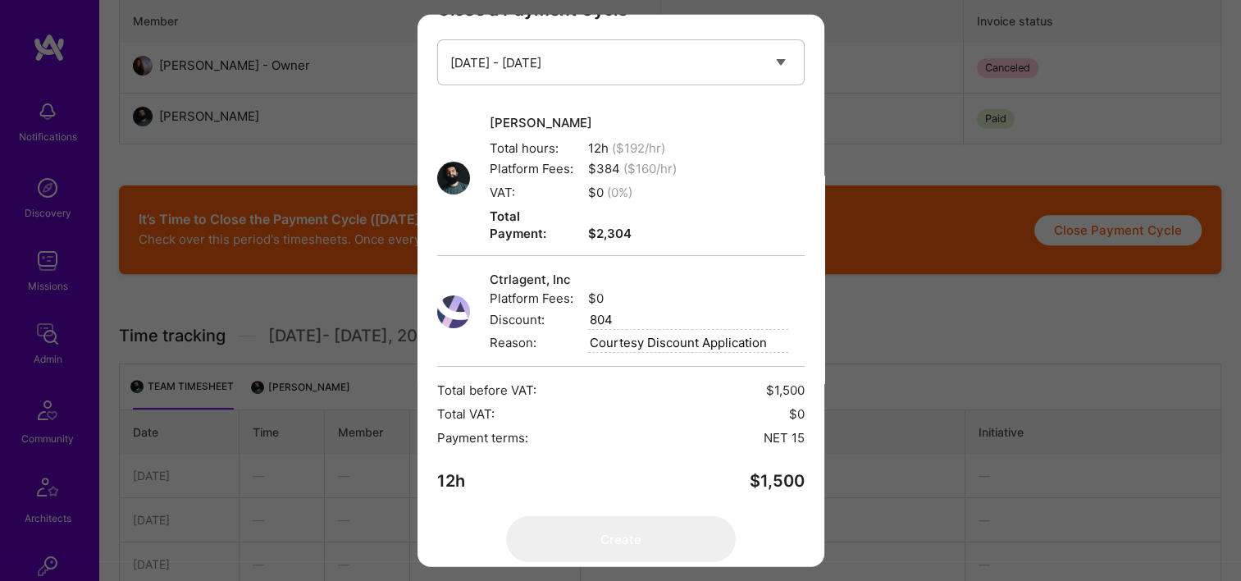
scroll to position [59, 0]
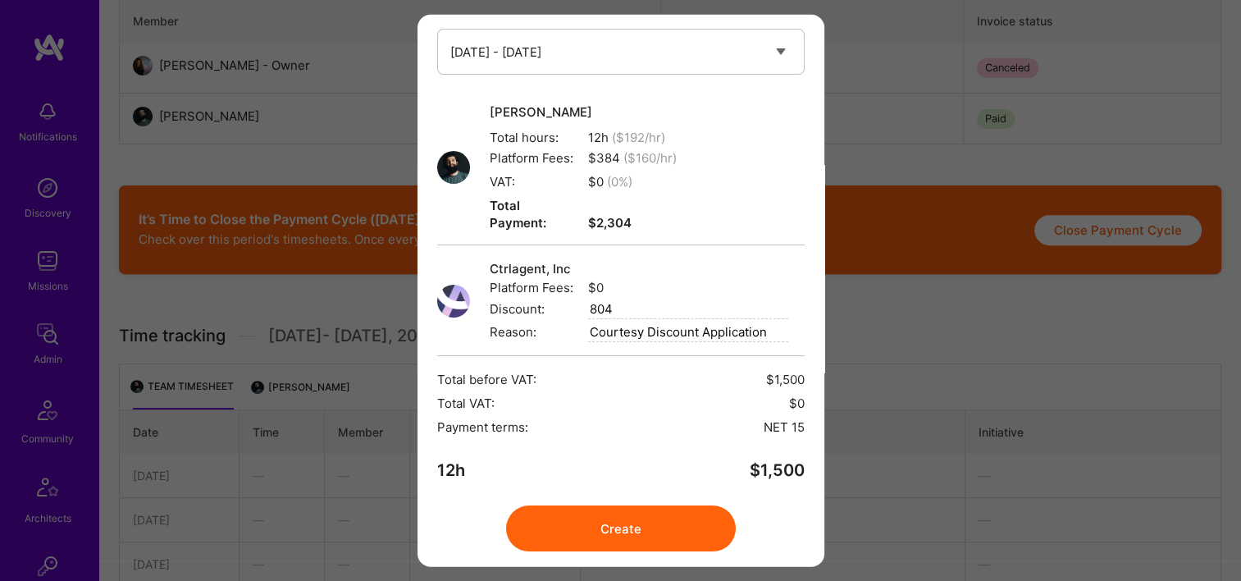
type input "Courtesy Discount Application"
click at [613, 505] on button "Create" at bounding box center [621, 528] width 230 height 46
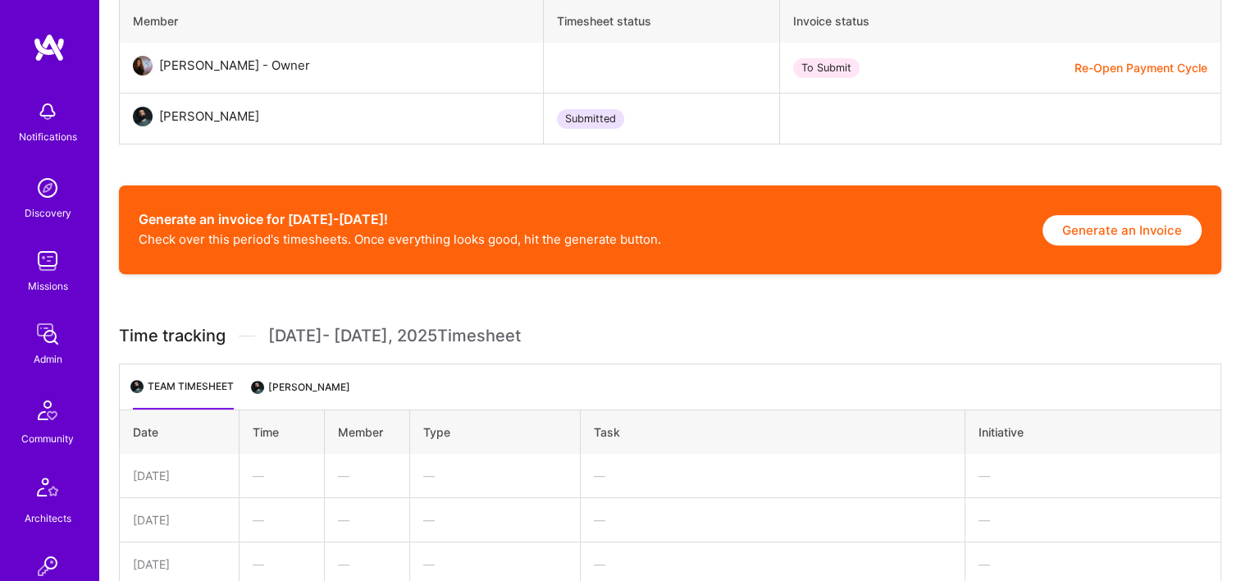
click at [1155, 222] on button "Generate an Invoice" at bounding box center [1122, 230] width 159 height 30
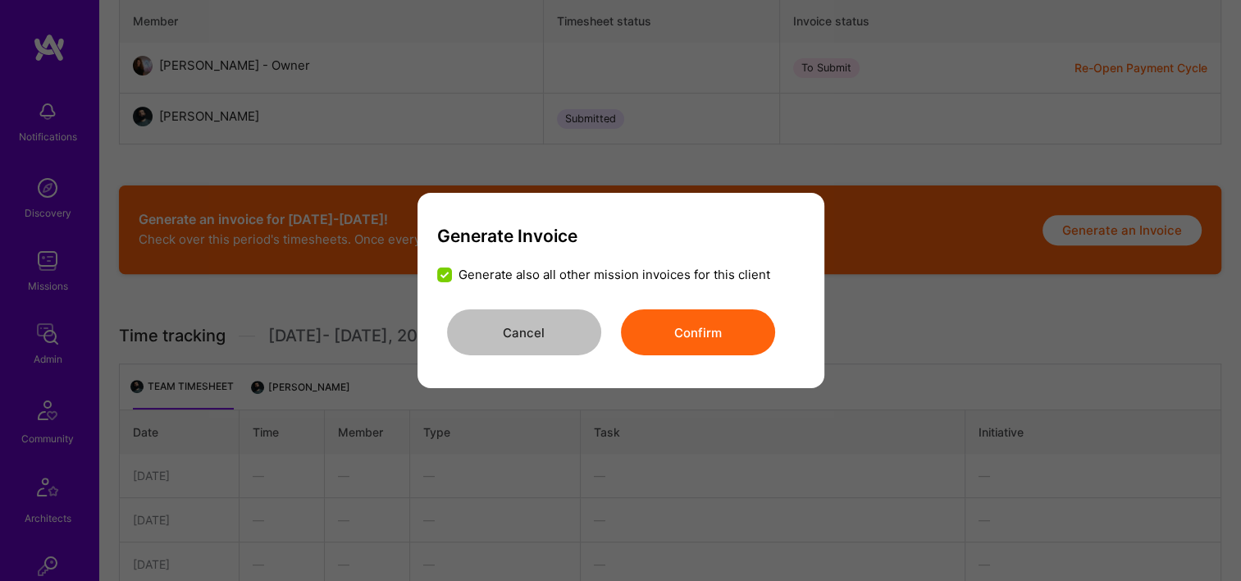
click at [721, 329] on button "Confirm" at bounding box center [698, 332] width 154 height 46
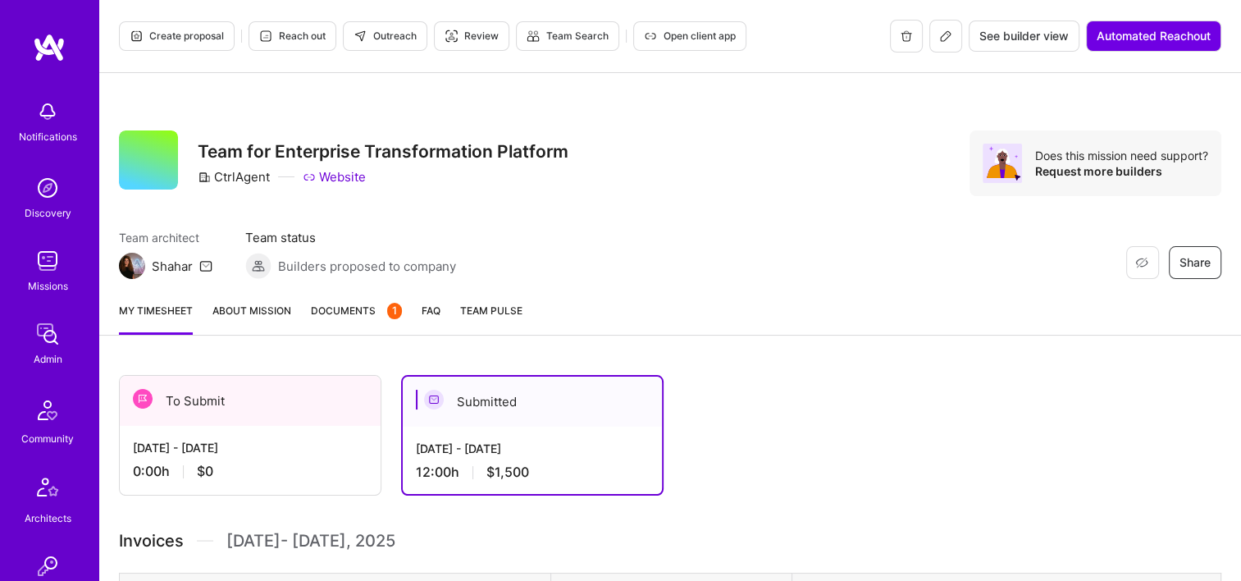
click at [351, 324] on link "Documents 1" at bounding box center [356, 318] width 91 height 33
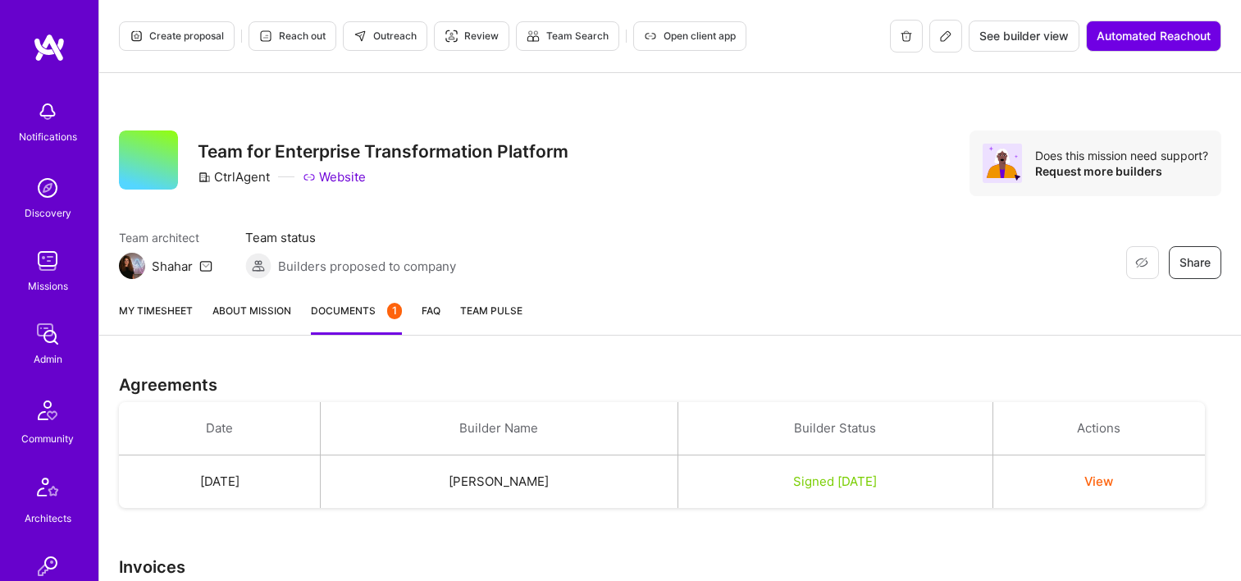
scroll to position [246, 0]
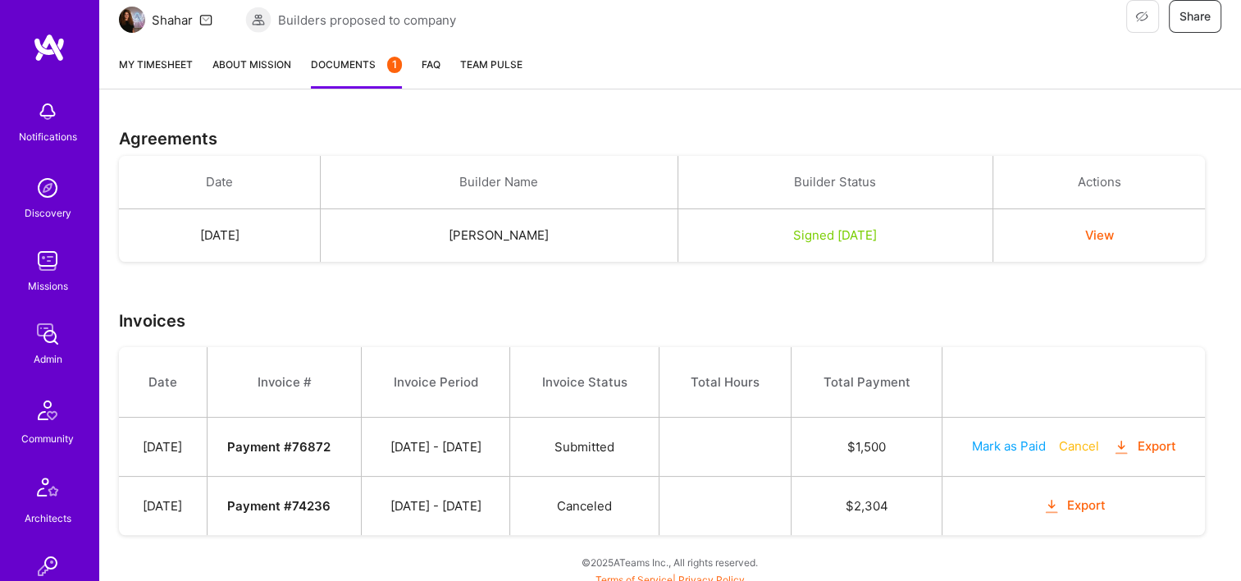
click at [1142, 448] on button "Export" at bounding box center [1144, 446] width 64 height 19
click at [1149, 446] on button "Export" at bounding box center [1144, 446] width 64 height 19
click at [1131, 443] on icon "button" at bounding box center [1121, 447] width 19 height 19
